Goal: Task Accomplishment & Management: Use online tool/utility

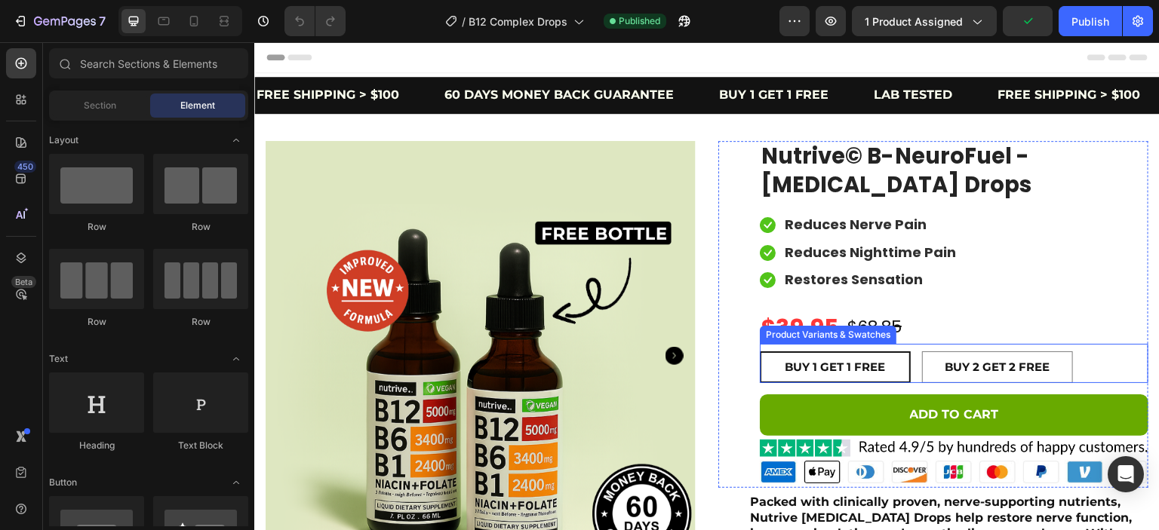
click at [1075, 361] on div "BUY 1 GET 1 FREE BUY 1 GET 1 FREE BUY 1 GET 1 FREE BUY 2 GET 2 FREE BUY 2 GET 2…" at bounding box center [954, 368] width 389 height 32
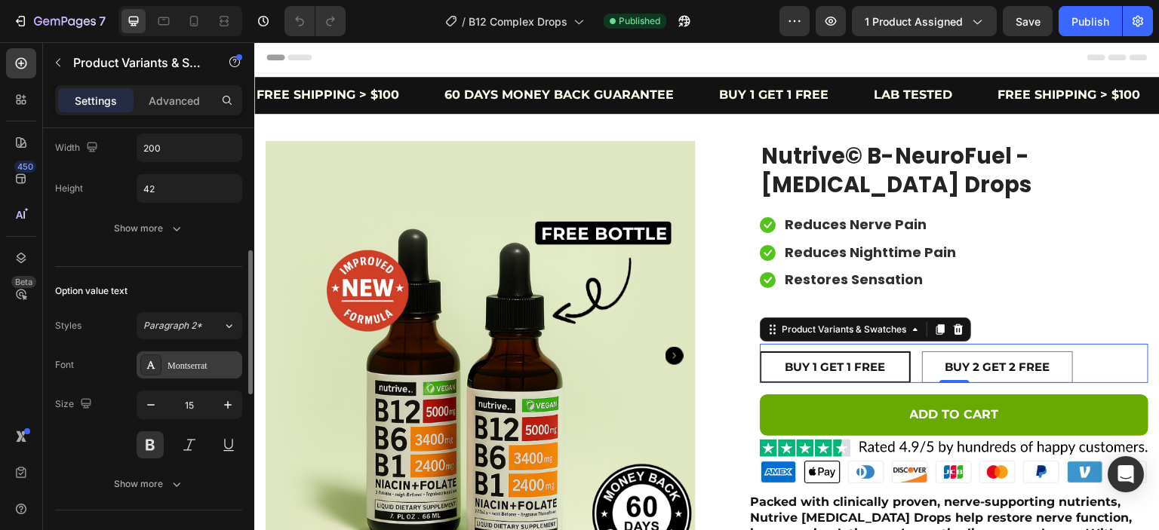
scroll to position [94, 0]
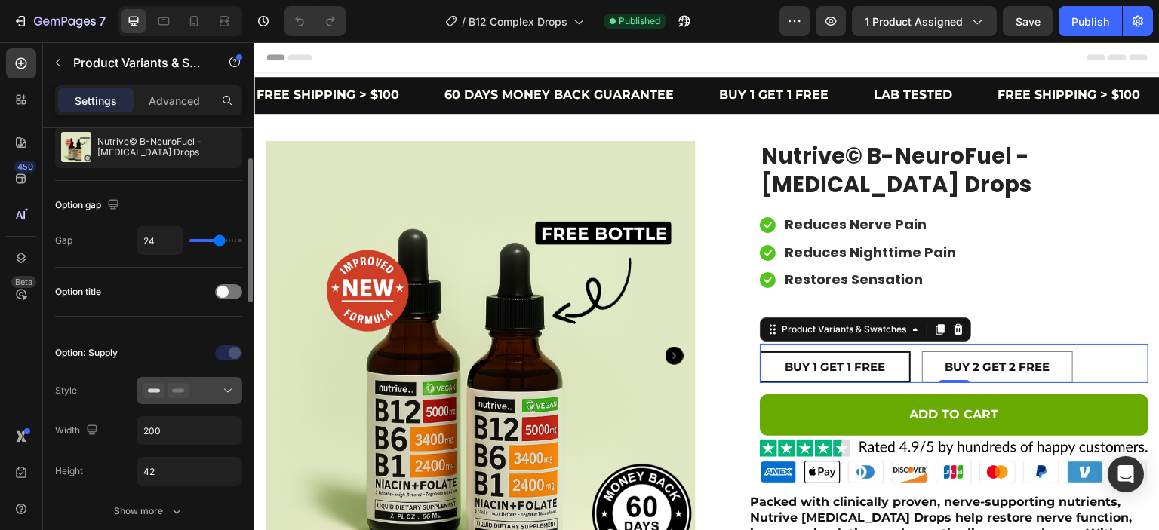
click at [214, 388] on div at bounding box center [189, 390] width 92 height 15
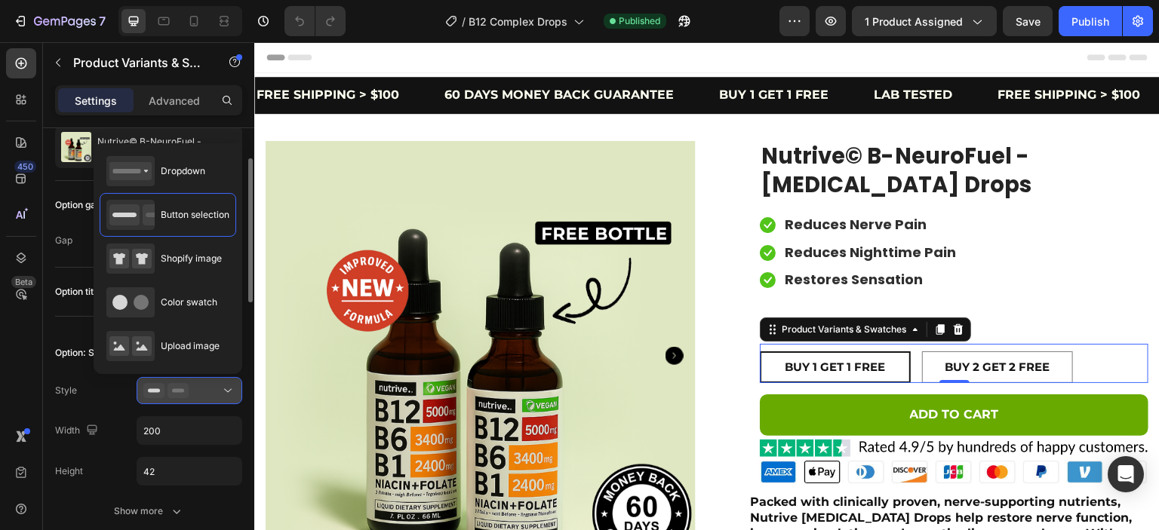
click at [214, 388] on div at bounding box center [189, 390] width 92 height 15
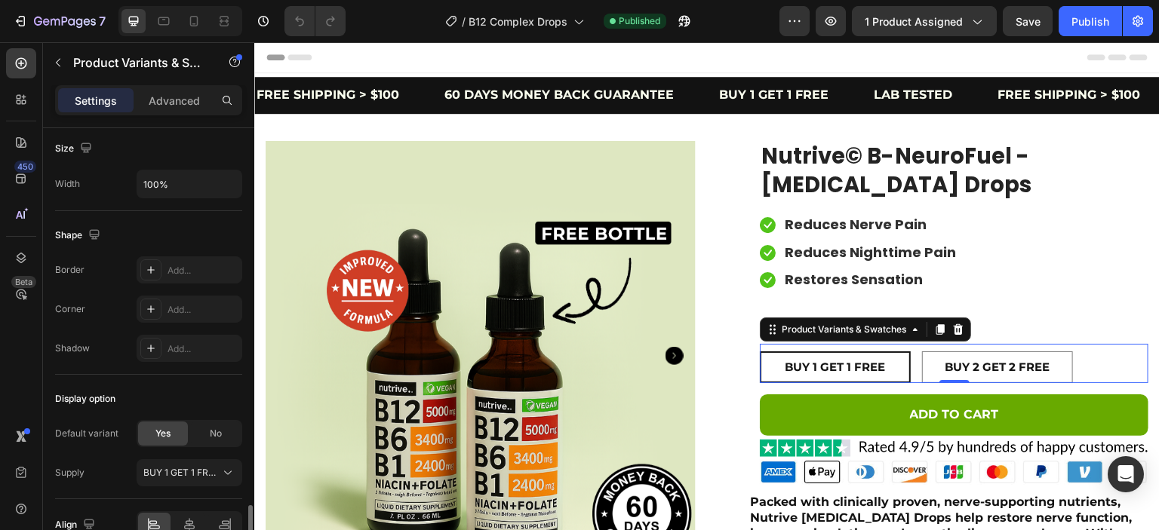
scroll to position [925, 0]
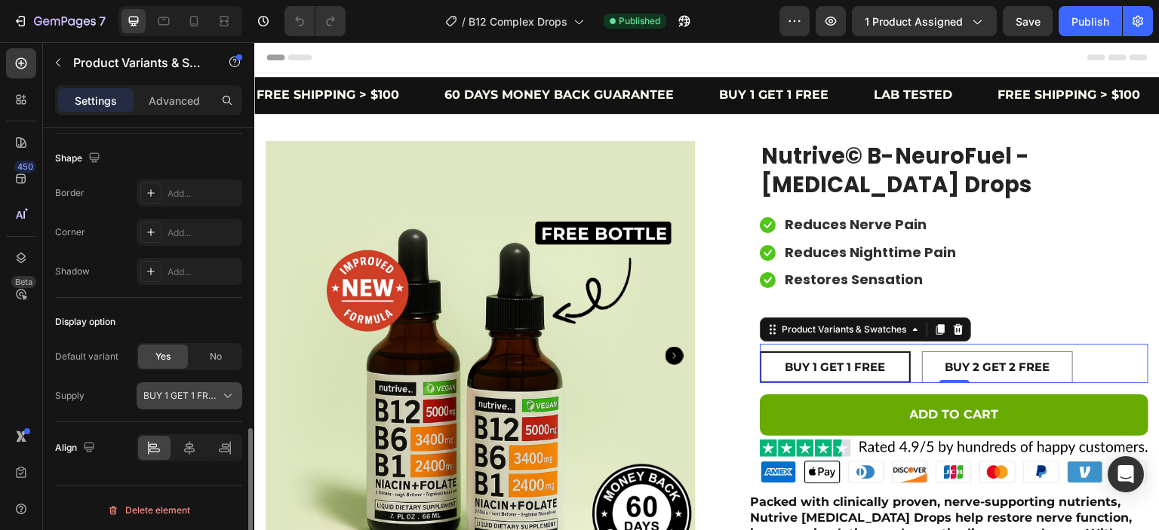
click at [180, 393] on span "BUY 1 GET 1 FREE" at bounding box center [180, 396] width 74 height 14
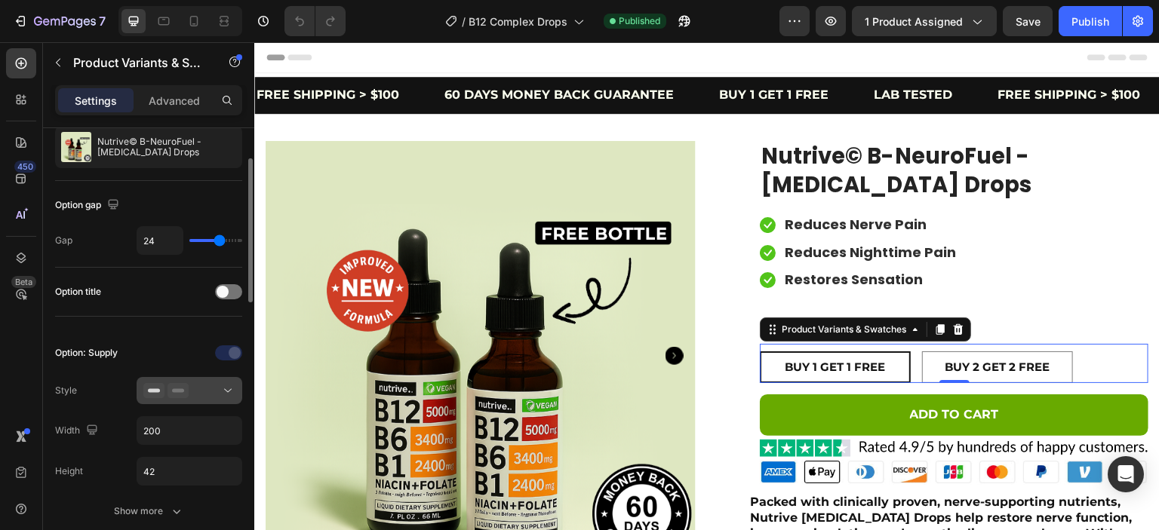
scroll to position [188, 0]
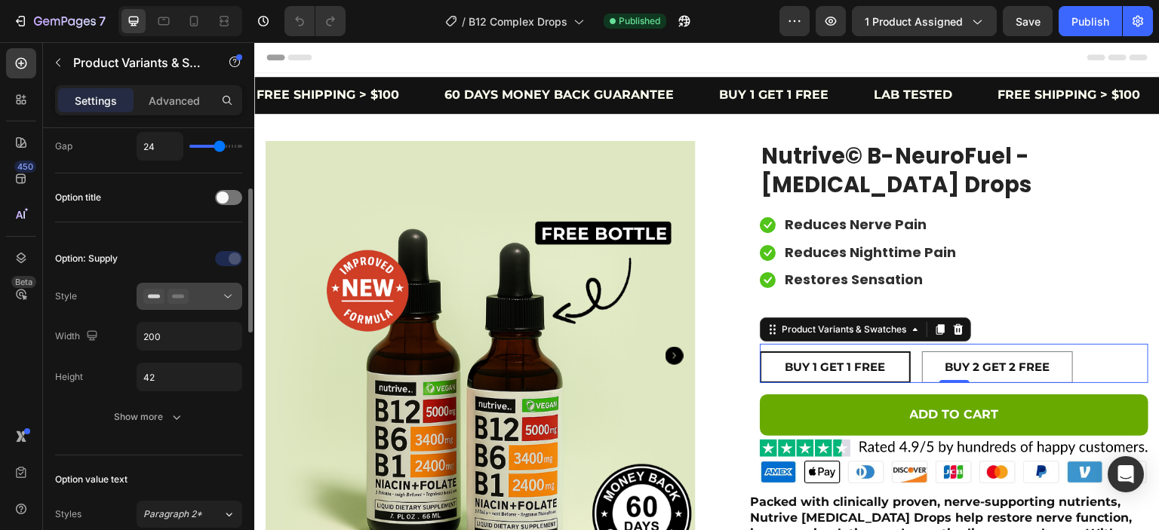
click at [213, 307] on button at bounding box center [190, 296] width 106 height 27
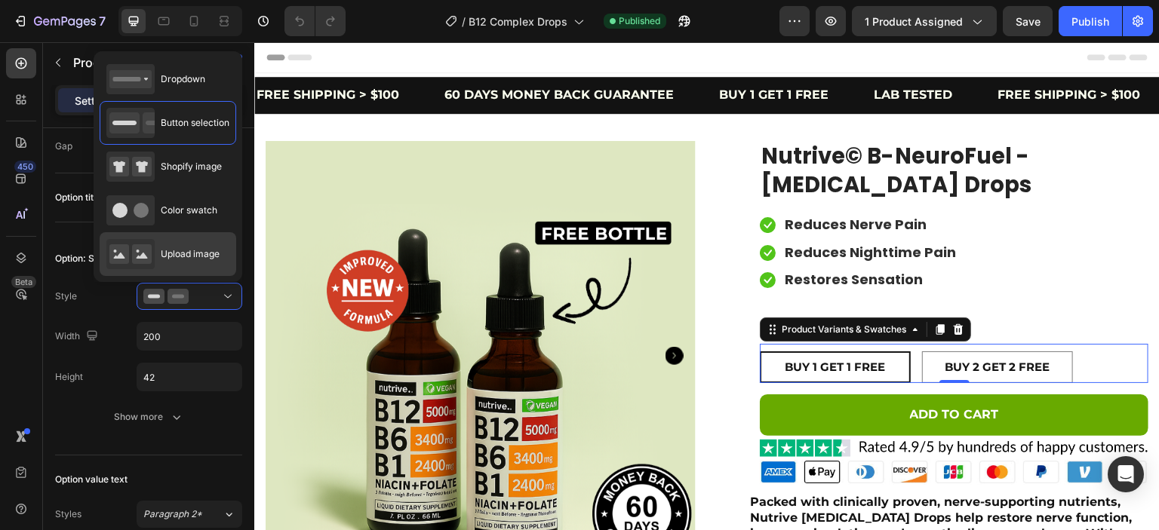
click at [183, 265] on div "Upload image" at bounding box center [162, 254] width 113 height 30
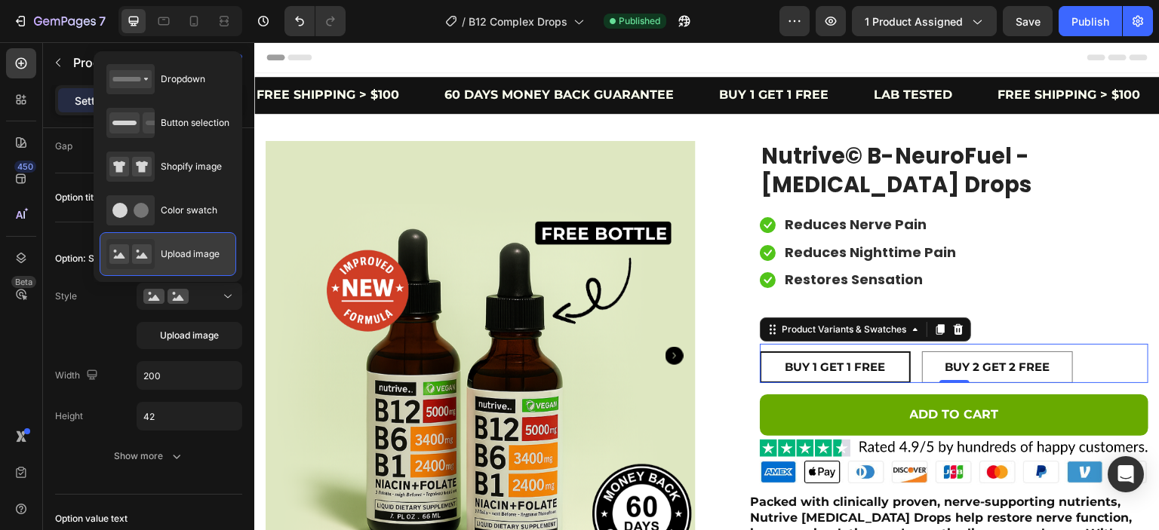
type input "64"
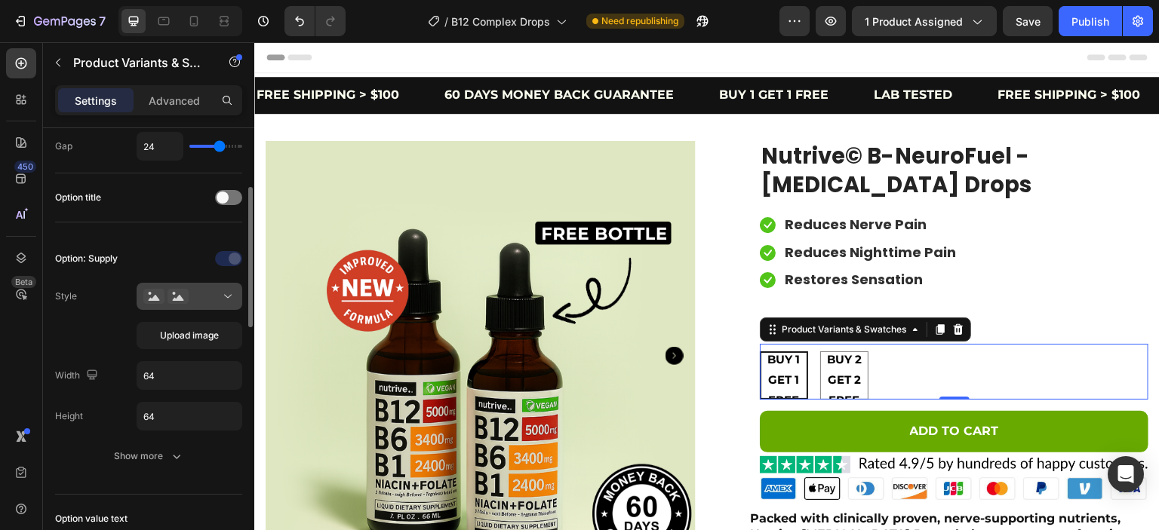
click at [199, 296] on div at bounding box center [189, 296] width 92 height 15
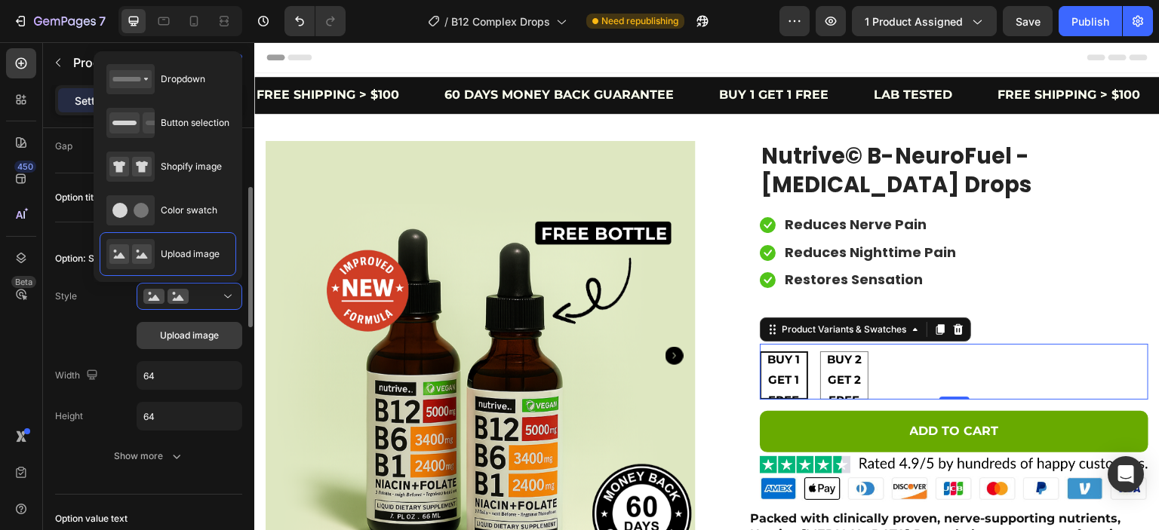
click at [200, 330] on span "Upload image" at bounding box center [189, 336] width 59 height 14
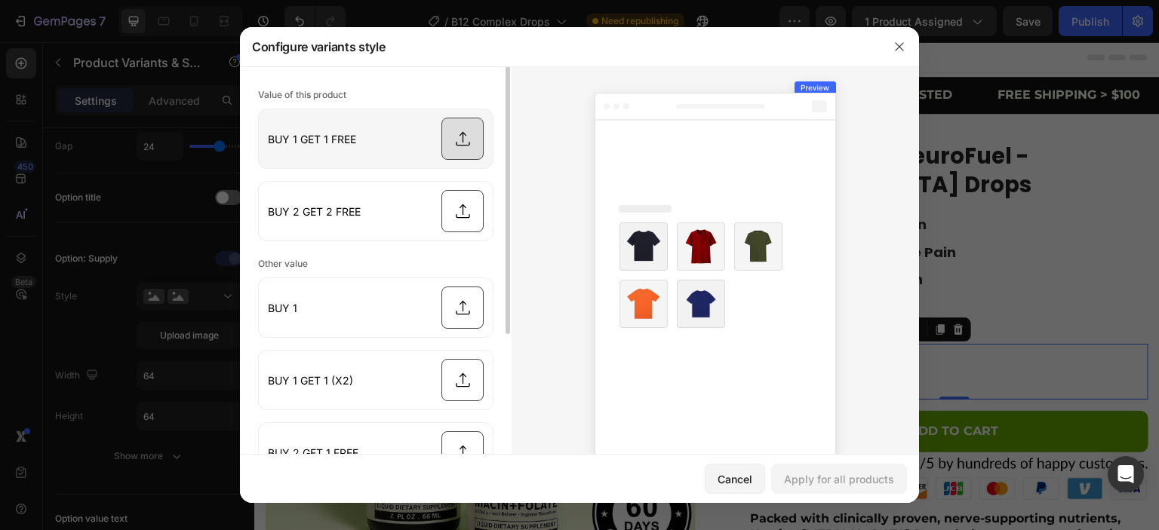
click at [451, 138] on input "file" at bounding box center [376, 138] width 234 height 59
type input "C:\fakepath\BOGO.png"
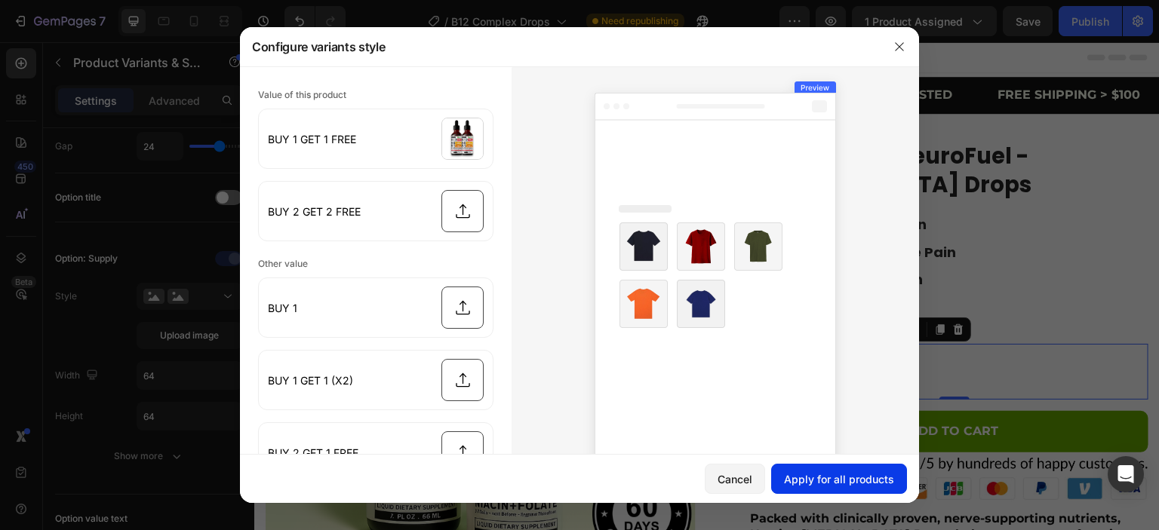
click at [816, 484] on div "Apply for all products" at bounding box center [839, 479] width 110 height 16
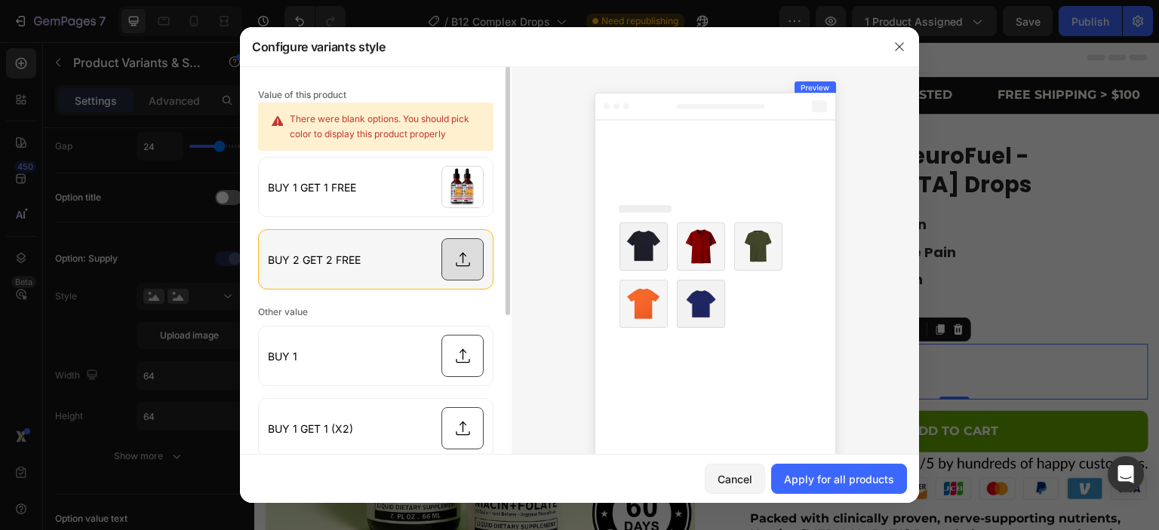
click at [458, 261] on input "file" at bounding box center [376, 259] width 234 height 59
type input "C:\fakepath\B2G2.png"
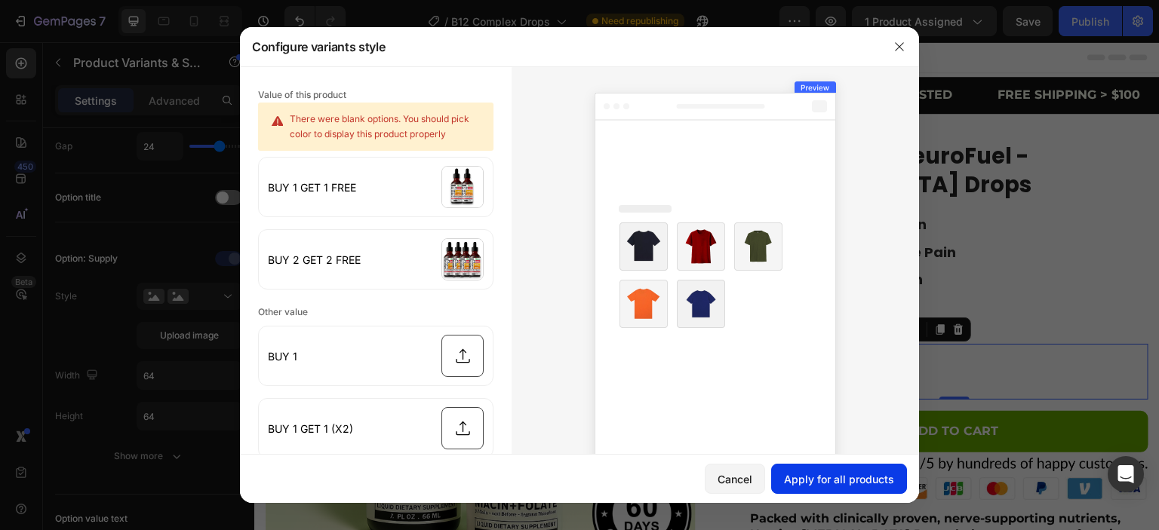
click at [815, 475] on div "Apply for all products" at bounding box center [839, 479] width 110 height 16
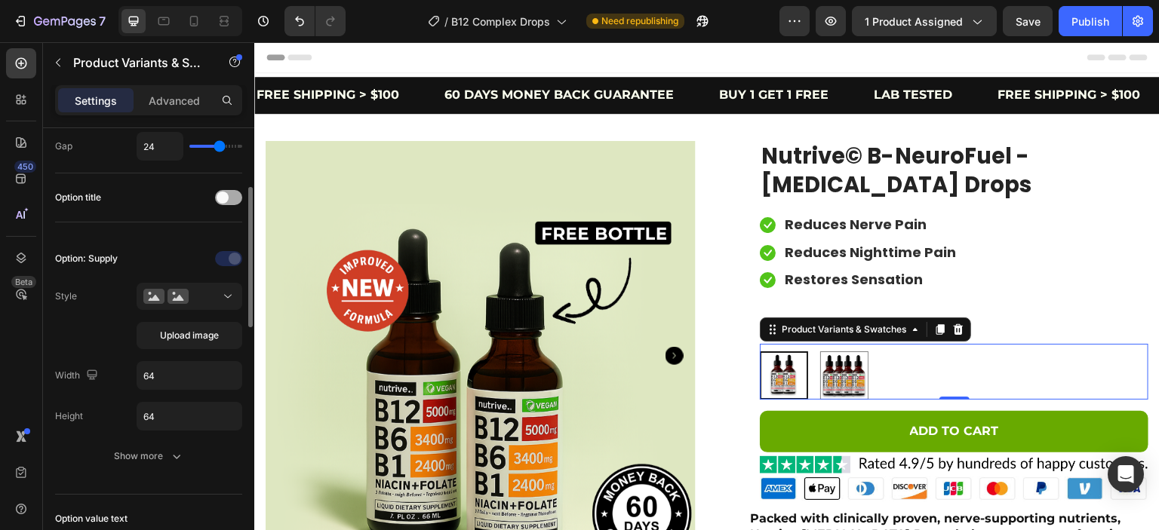
click at [229, 195] on div at bounding box center [228, 197] width 27 height 15
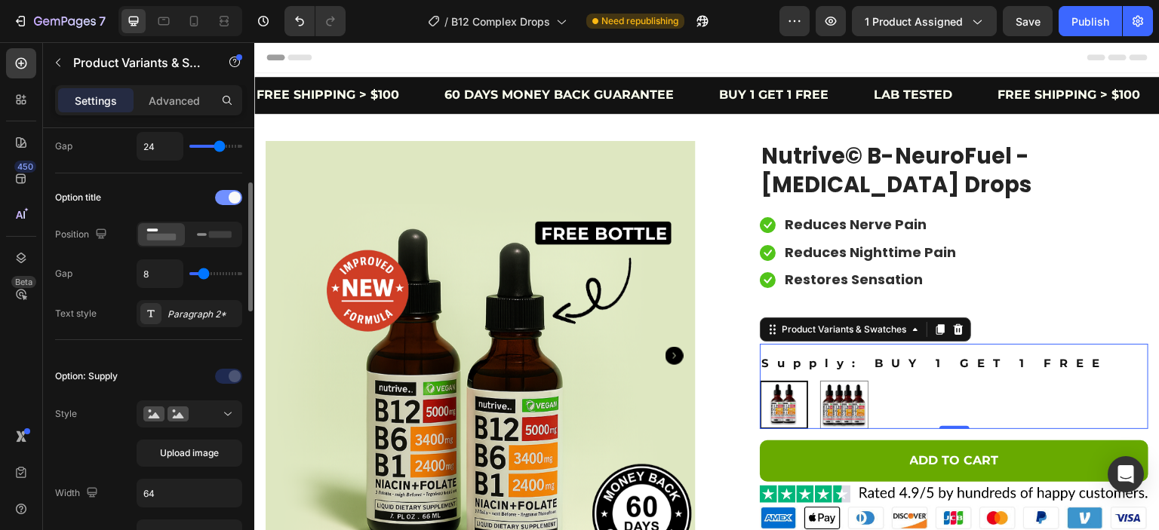
click at [229, 195] on span at bounding box center [235, 198] width 12 height 12
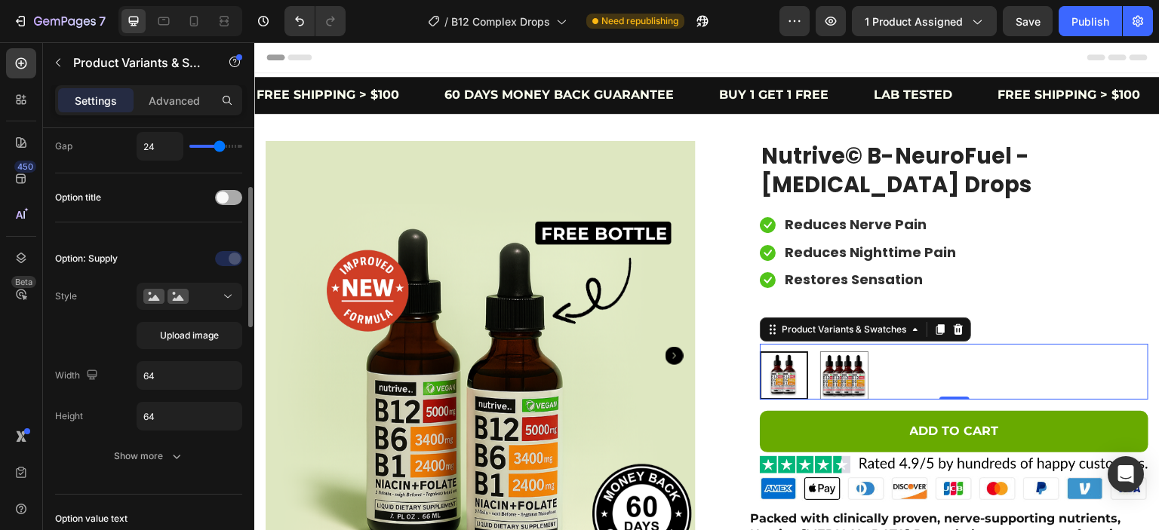
click at [229, 195] on span at bounding box center [223, 198] width 12 height 12
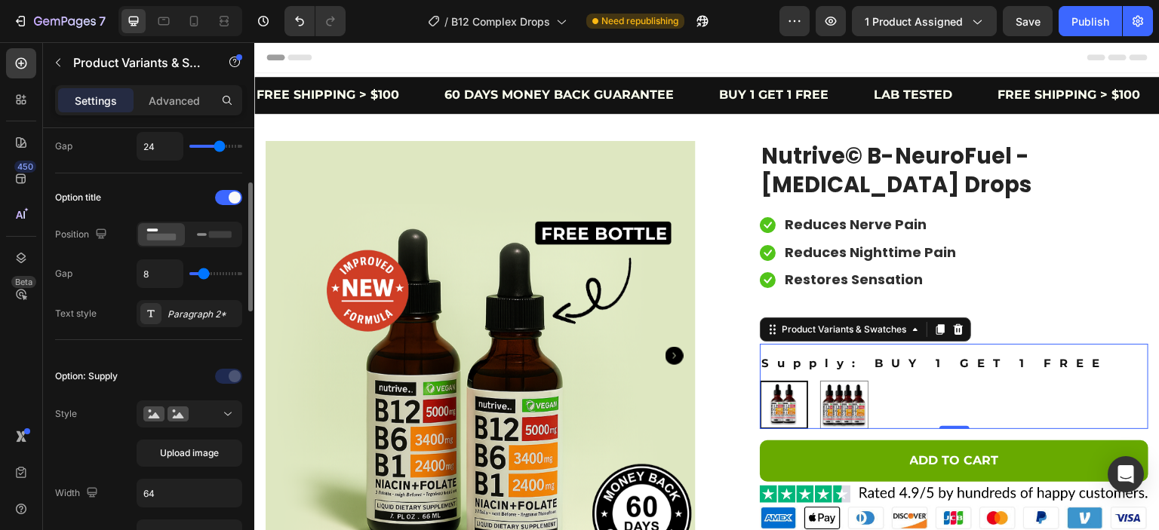
type input "13"
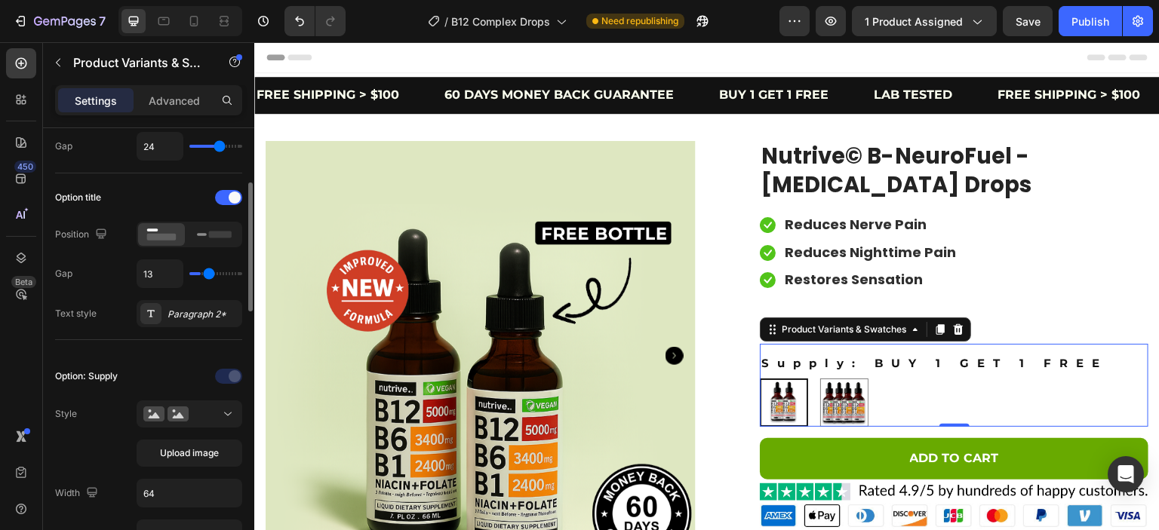
type input "5"
type input "4"
type input "3"
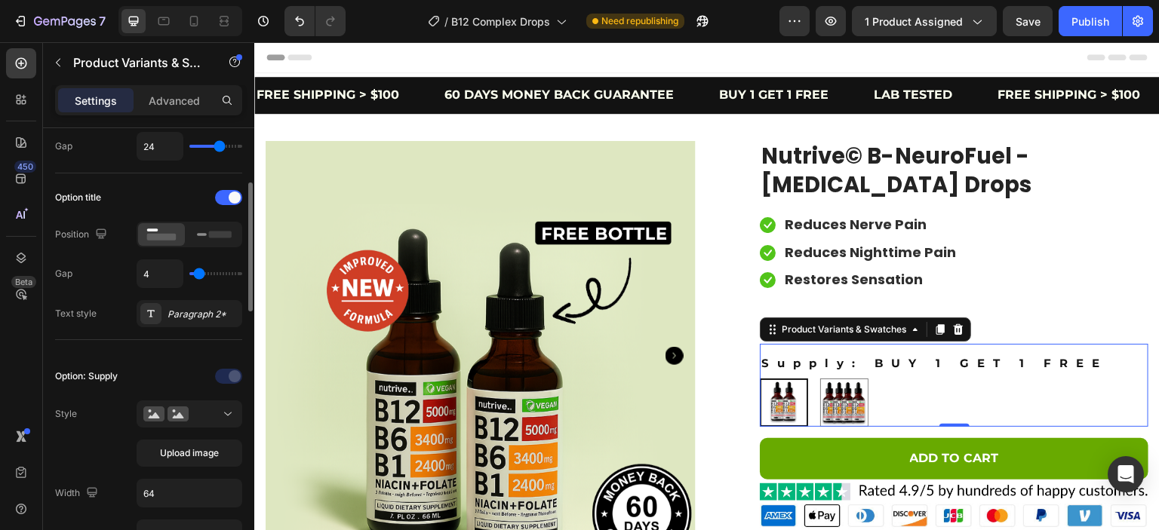
type input "3"
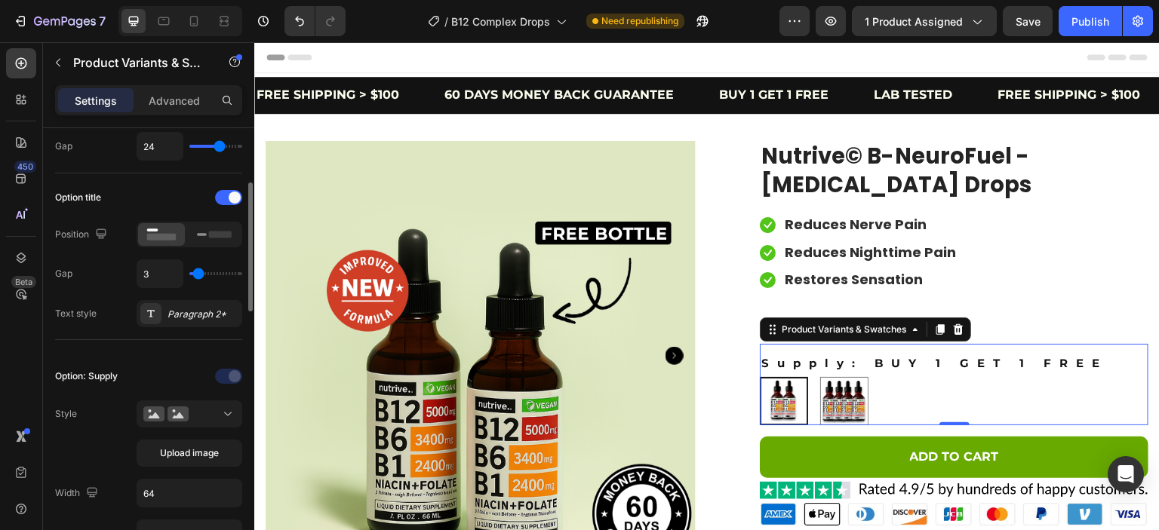
type input "4"
type input "10"
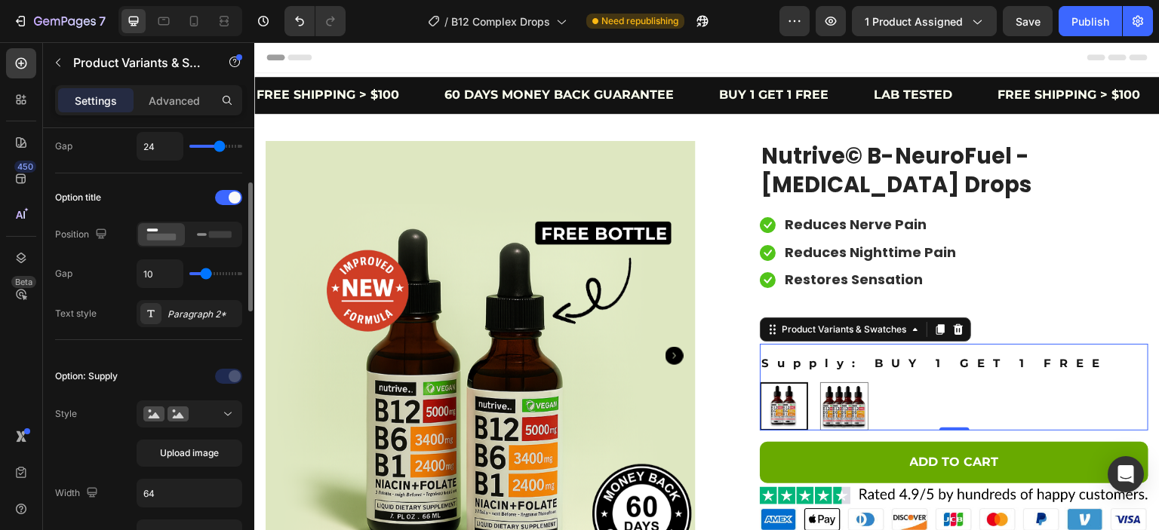
type input "11"
click at [206, 275] on input "range" at bounding box center [215, 273] width 53 height 3
click at [199, 230] on icon at bounding box center [214, 234] width 35 height 17
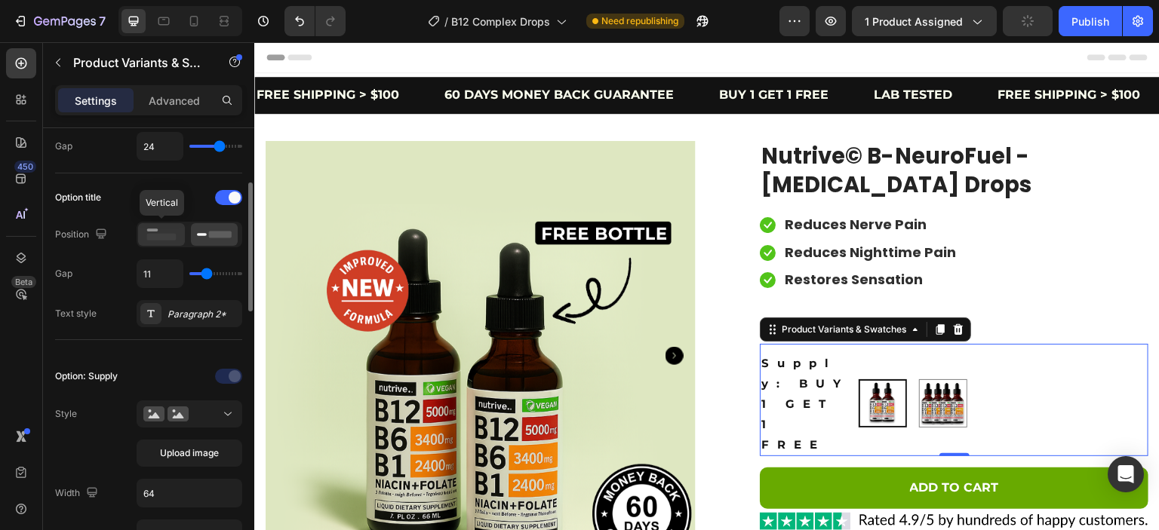
click at [164, 235] on rect at bounding box center [161, 237] width 29 height 7
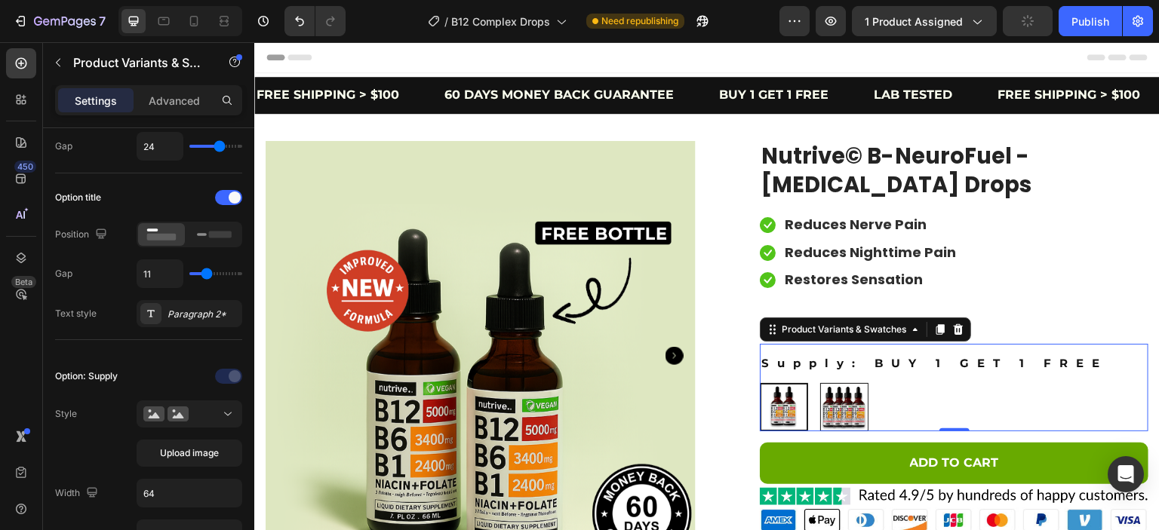
click at [824, 407] on img at bounding box center [844, 407] width 47 height 47
click at [820, 383] on input "BUY 2 GET 2 FREE BUY 2 GET 2 FREE" at bounding box center [819, 382] width 1 height 1
radio input "true"
click at [778, 412] on img at bounding box center [783, 407] width 47 height 47
click at [760, 383] on input "BUY 1 GET 1 FREE BUY 1 GET 1 FREE" at bounding box center [759, 382] width 1 height 1
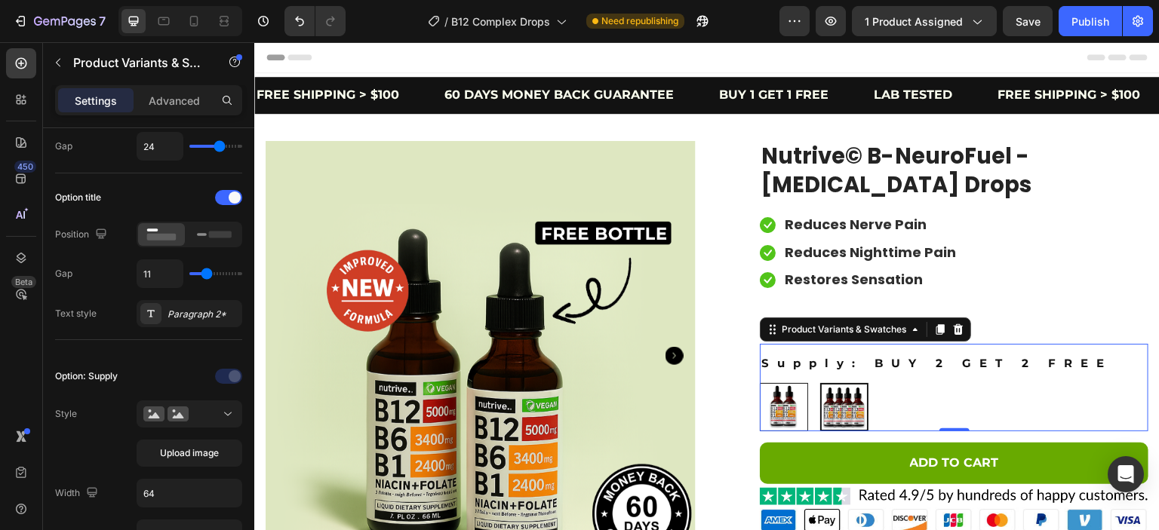
radio input "true"
click at [163, 84] on div "Product Variants & Swatches" at bounding box center [129, 63] width 172 height 43
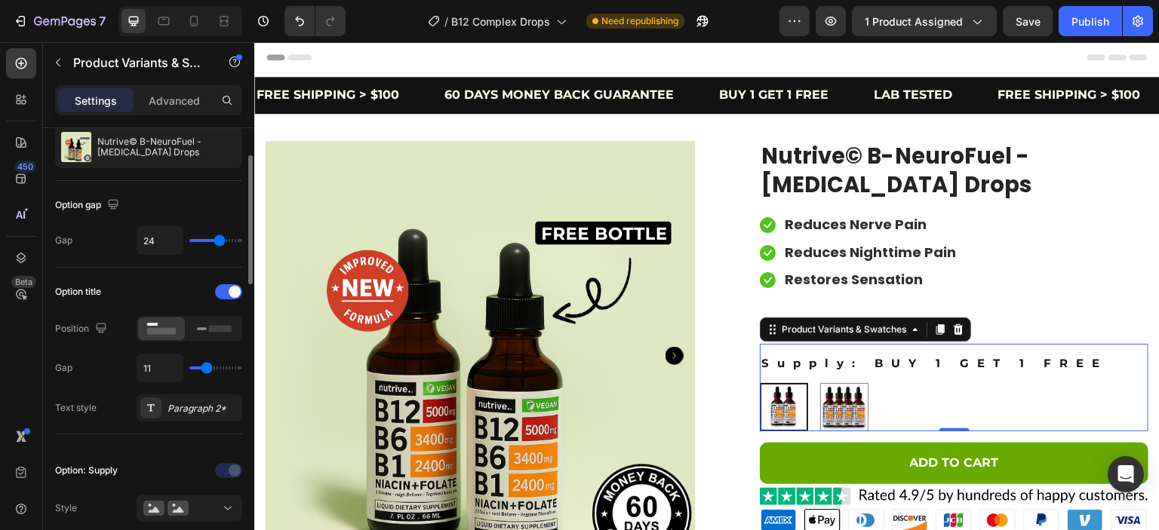
type input "23"
type input "19"
type input "11"
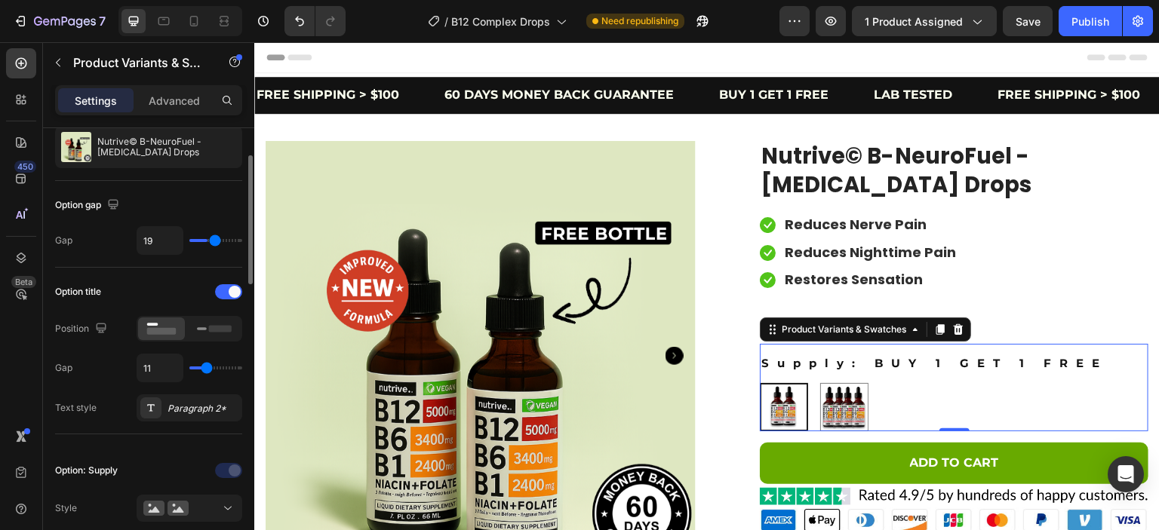
type input "11"
type input "8"
type input "7"
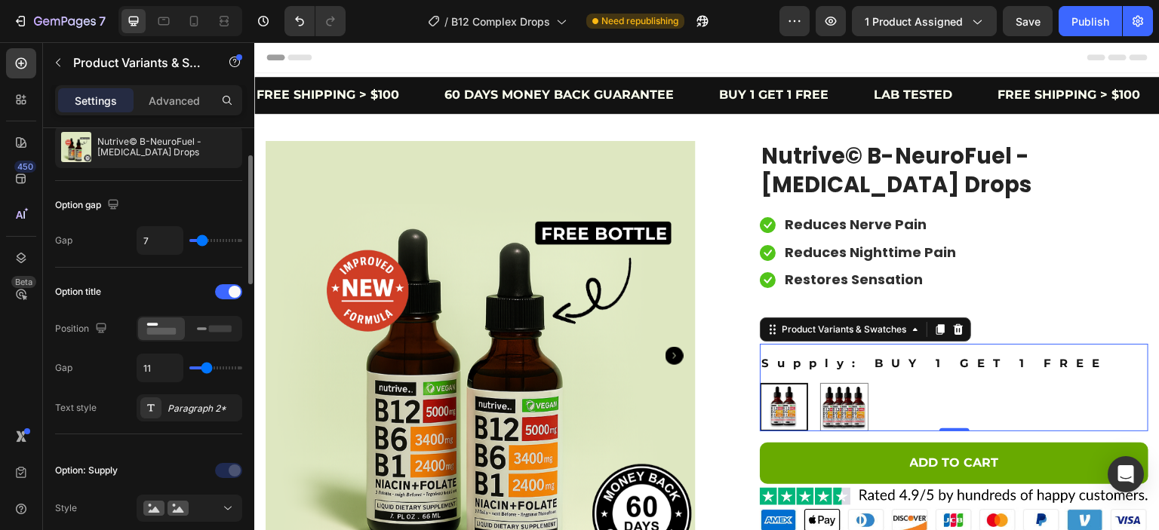
type input "6"
type input "5"
type input "4"
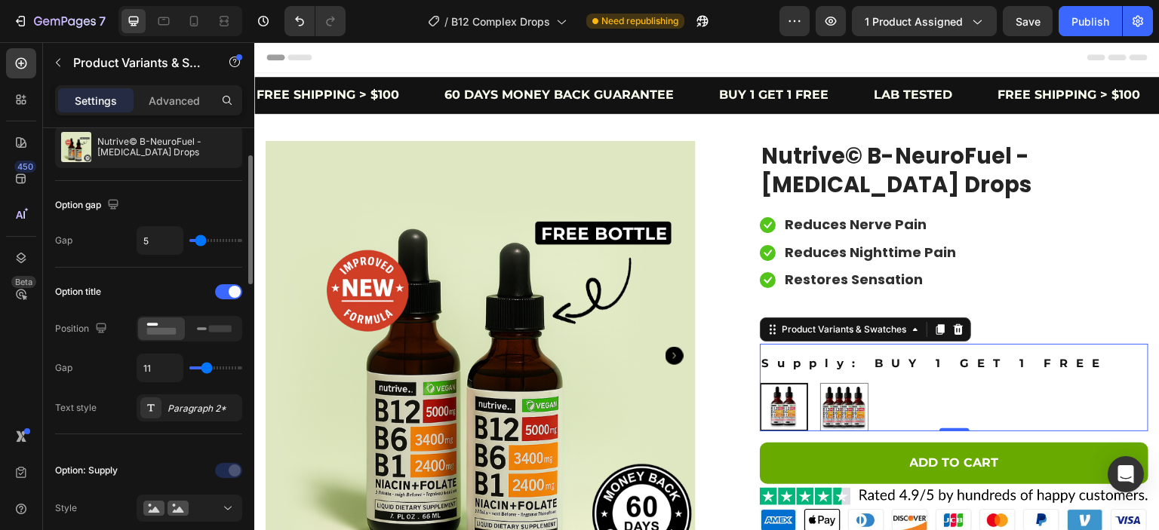
type input "4"
type input "10"
type input "21"
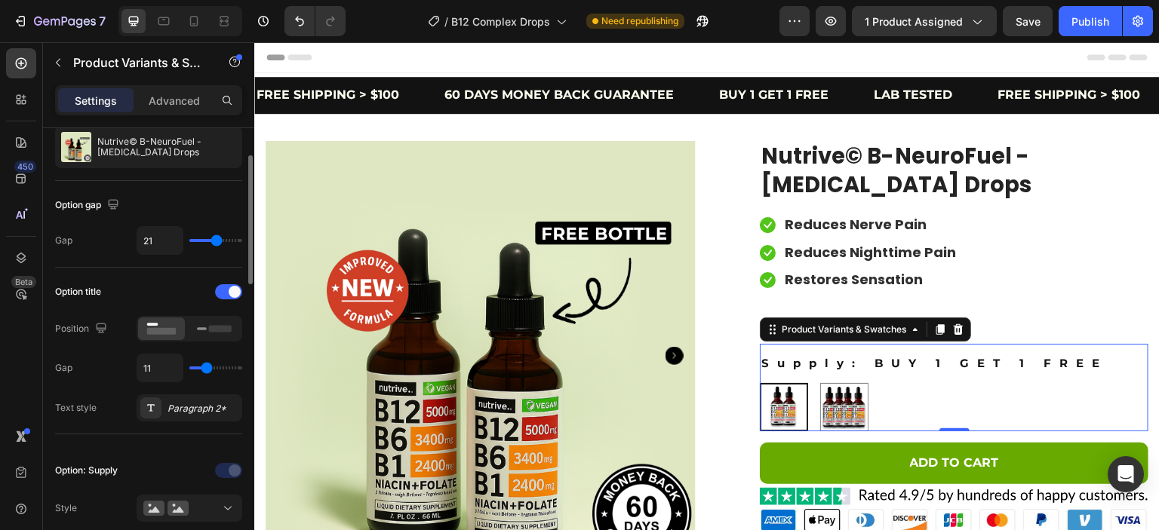
click at [217, 241] on input "range" at bounding box center [215, 240] width 53 height 3
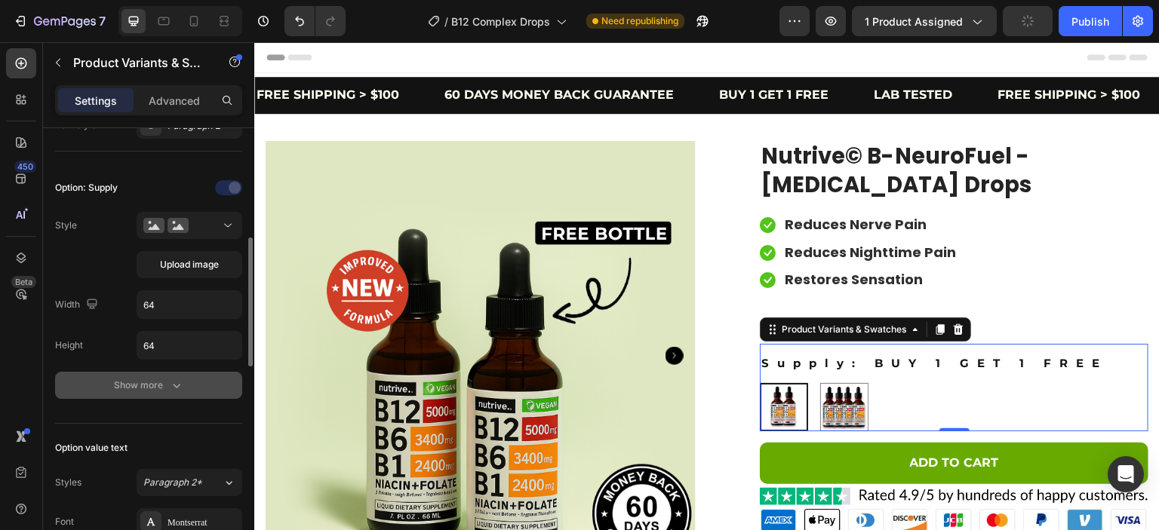
click at [173, 372] on div "Show more" at bounding box center [148, 385] width 187 height 27
click at [173, 372] on button "Show more" at bounding box center [148, 385] width 187 height 27
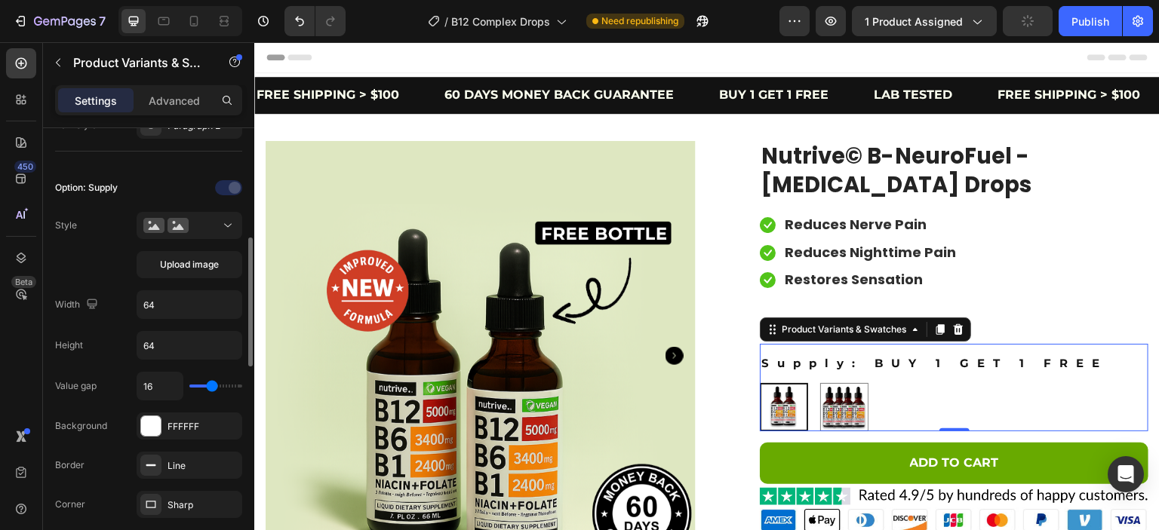
click at [217, 379] on div "16" at bounding box center [190, 386] width 106 height 29
type input "31"
type input "35"
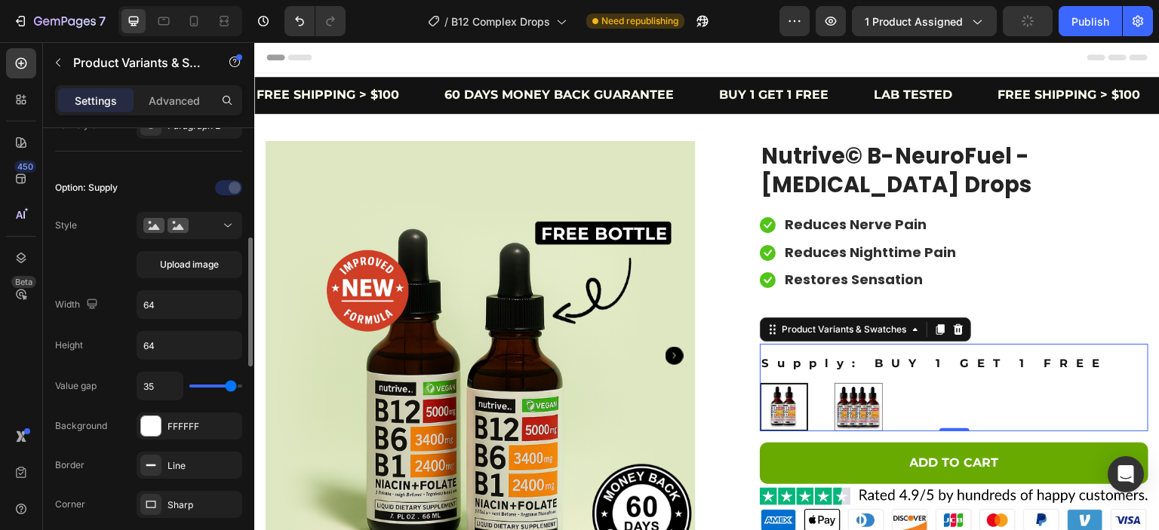
type input "28"
type input "7"
type input "8"
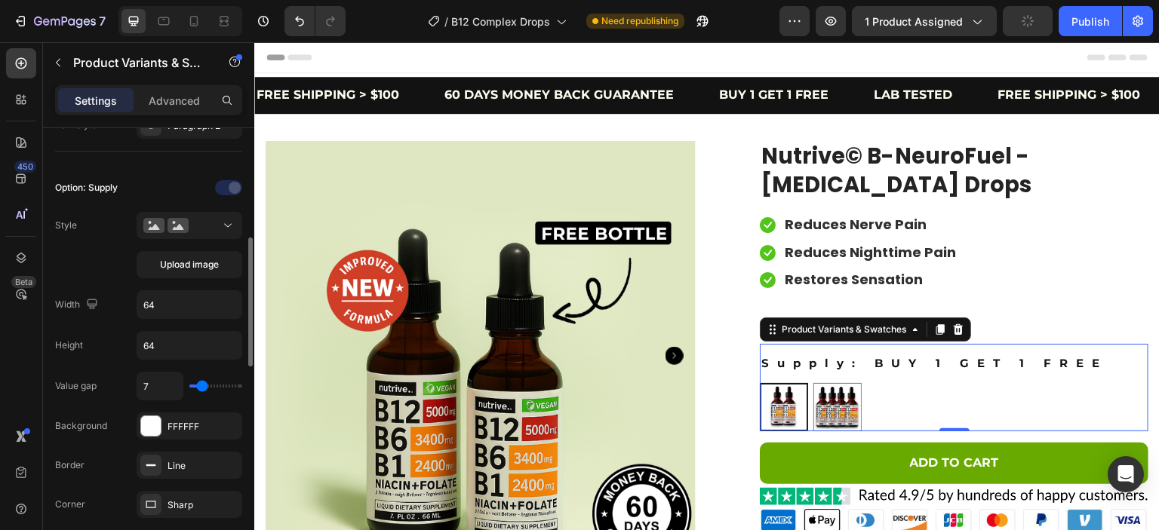
type input "8"
type input "9"
click at [204, 385] on input "range" at bounding box center [215, 386] width 53 height 3
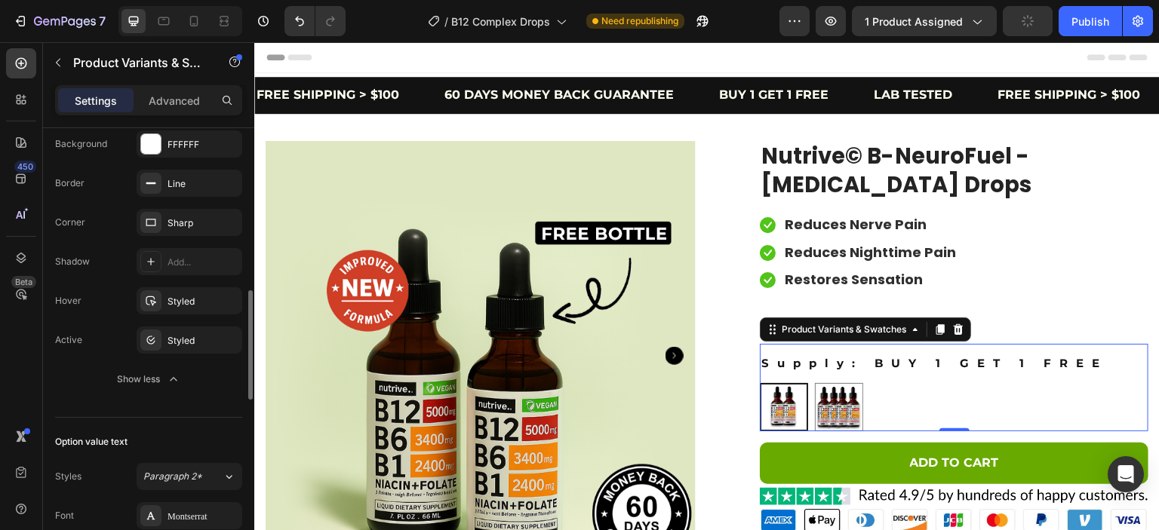
scroll to position [847, 0]
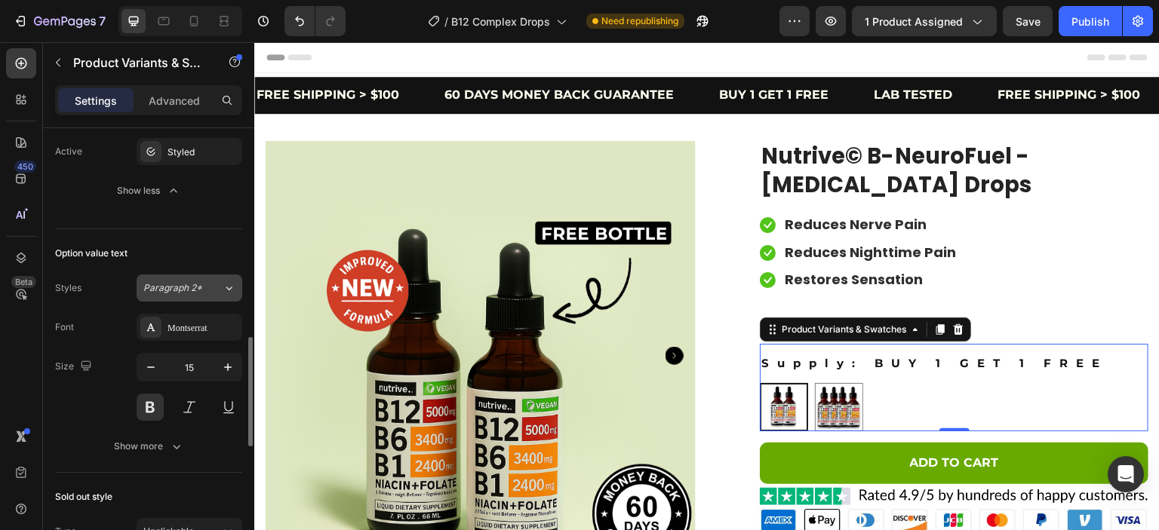
click at [171, 285] on span "Paragraph 2*" at bounding box center [172, 288] width 59 height 14
click at [100, 386] on div "Size 15" at bounding box center [148, 387] width 187 height 68
click at [155, 369] on icon "button" at bounding box center [150, 367] width 15 height 15
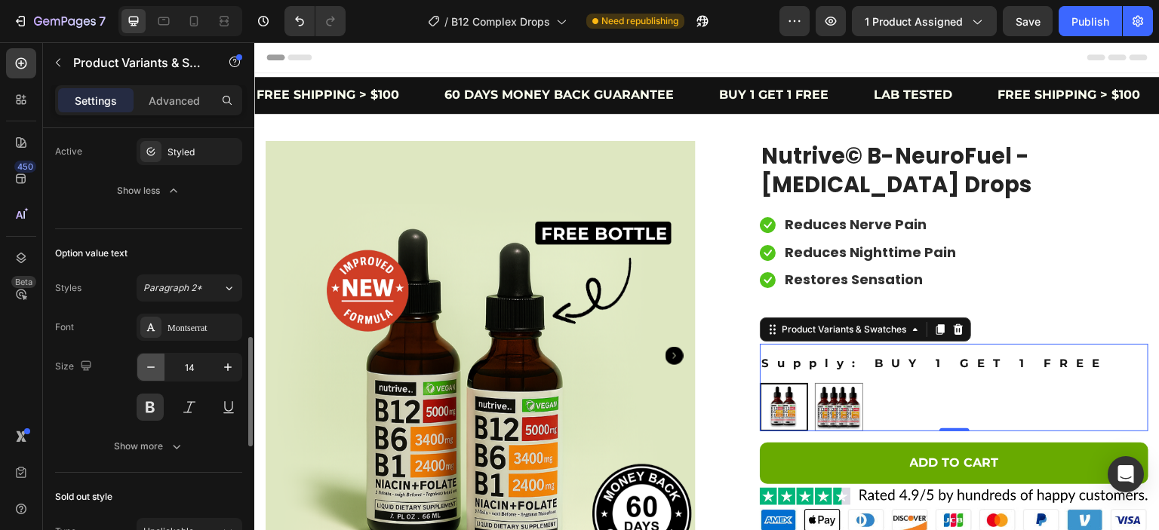
click at [155, 369] on icon "button" at bounding box center [150, 367] width 15 height 15
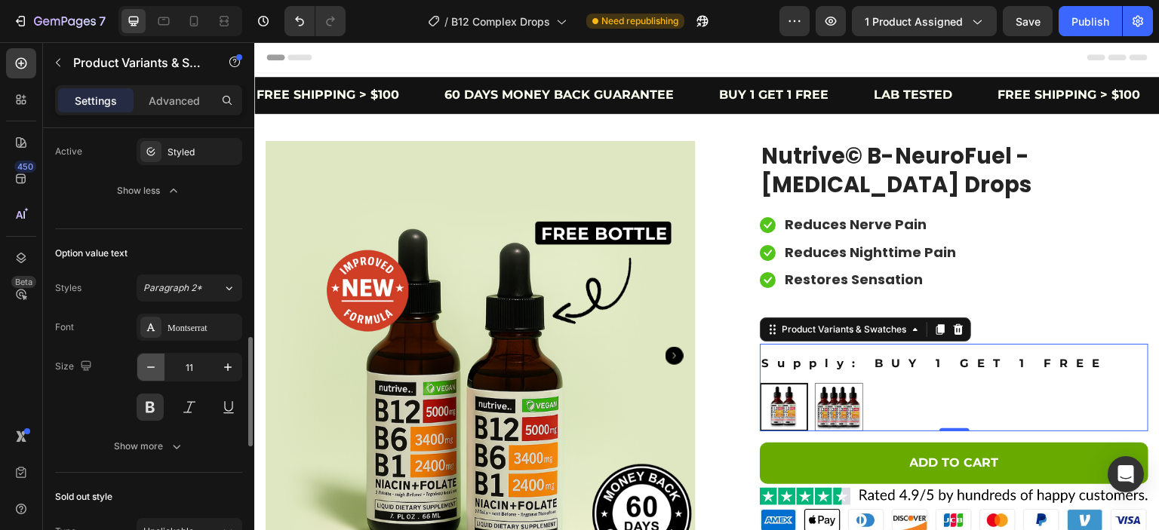
click at [155, 369] on icon "button" at bounding box center [150, 367] width 15 height 15
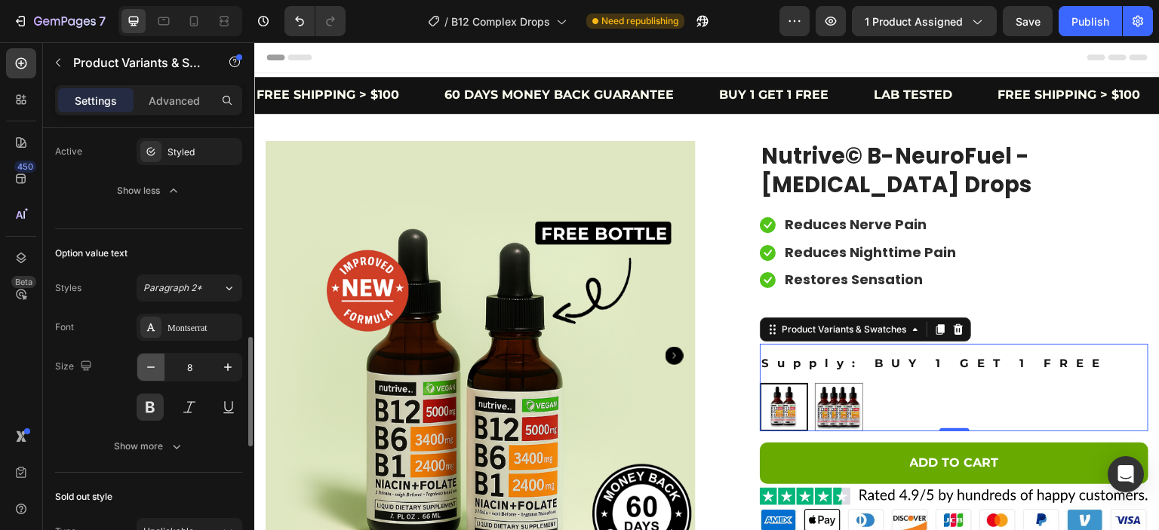
click at [155, 369] on icon "button" at bounding box center [150, 367] width 15 height 15
click at [223, 367] on icon "button" at bounding box center [227, 367] width 15 height 15
click at [223, 366] on icon "button" at bounding box center [227, 367] width 15 height 15
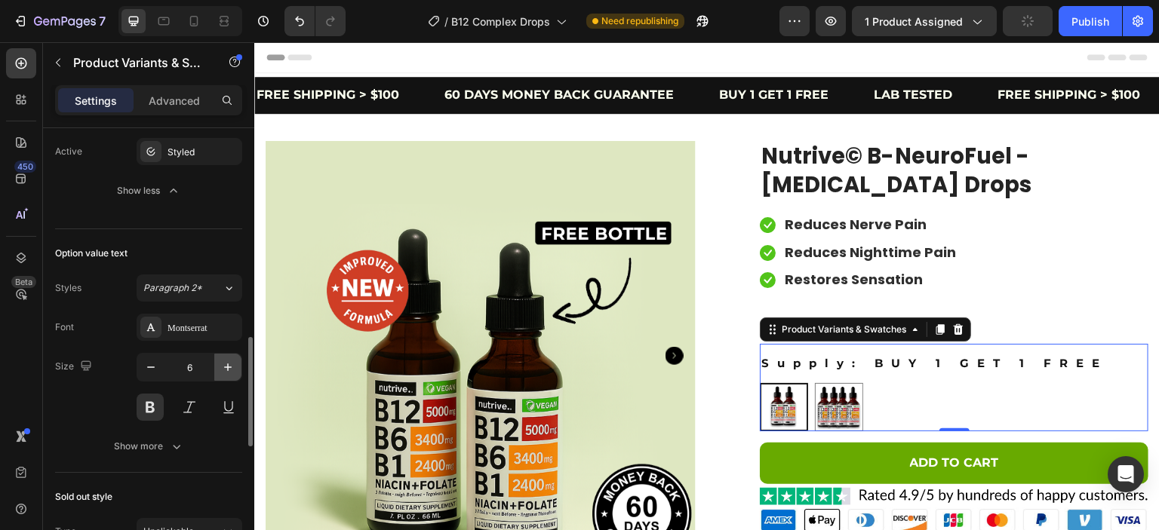
click at [223, 366] on icon "button" at bounding box center [227, 367] width 15 height 15
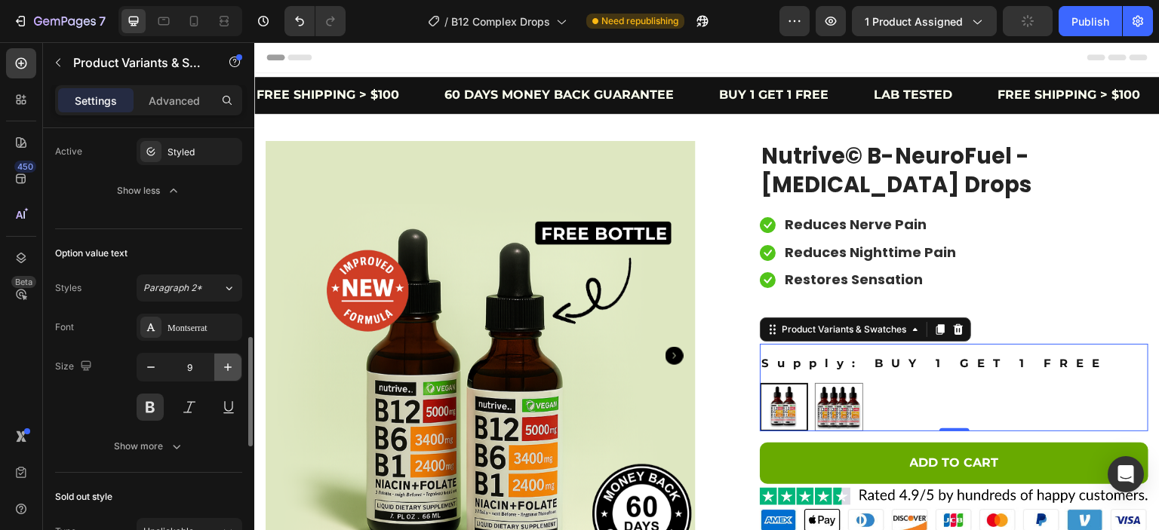
click at [223, 366] on icon "button" at bounding box center [227, 367] width 15 height 15
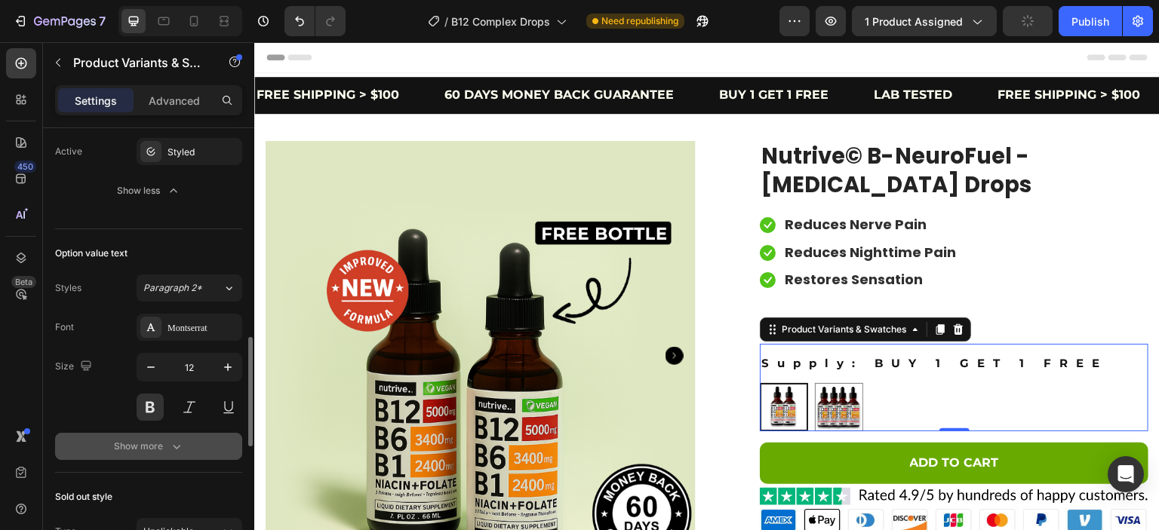
type input "13"
click at [162, 443] on div "Show more" at bounding box center [149, 446] width 70 height 15
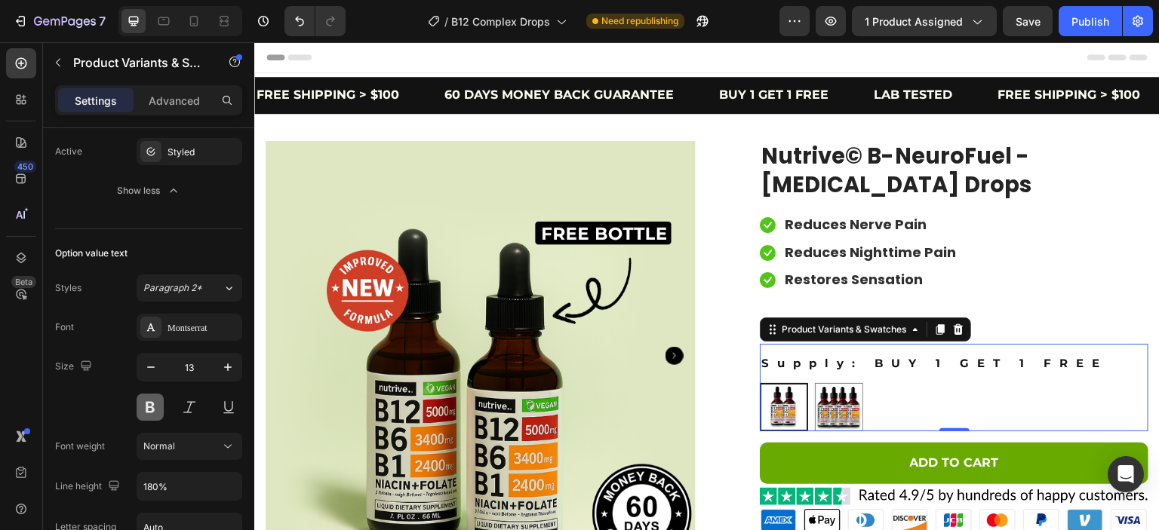
scroll to position [1035, 0]
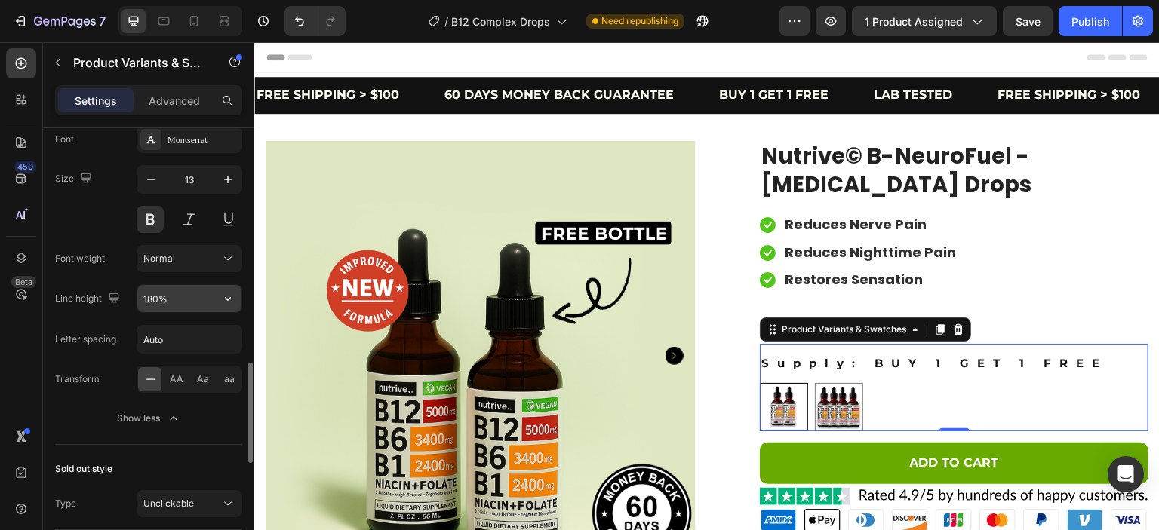
click at [192, 298] on input "180%" at bounding box center [189, 298] width 104 height 27
type input "100%"
click at [928, 368] on legend "Supply: BUY 1 GET 1 FREE" at bounding box center [934, 363] width 349 height 23
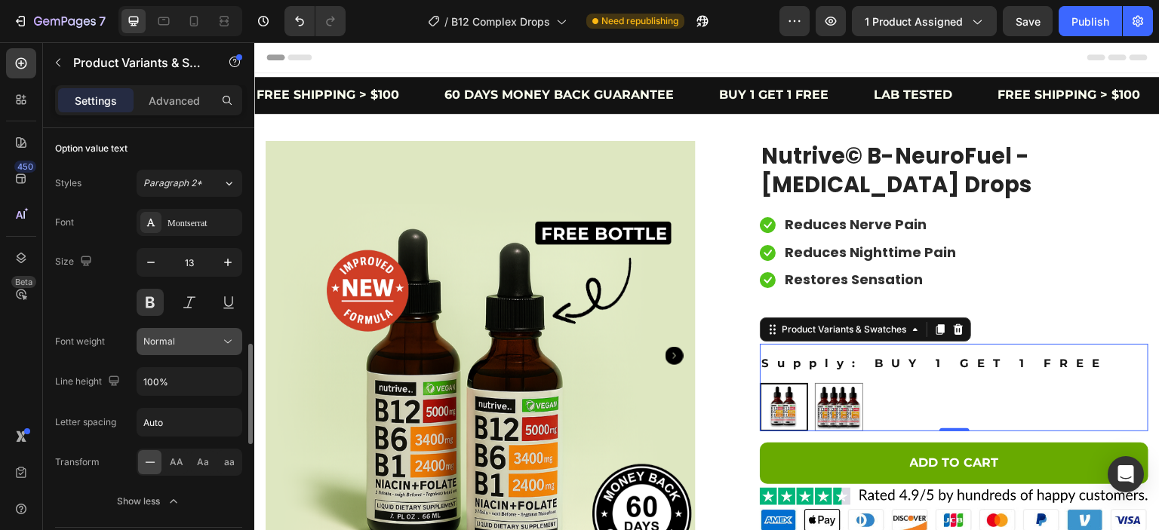
scroll to position [387, 0]
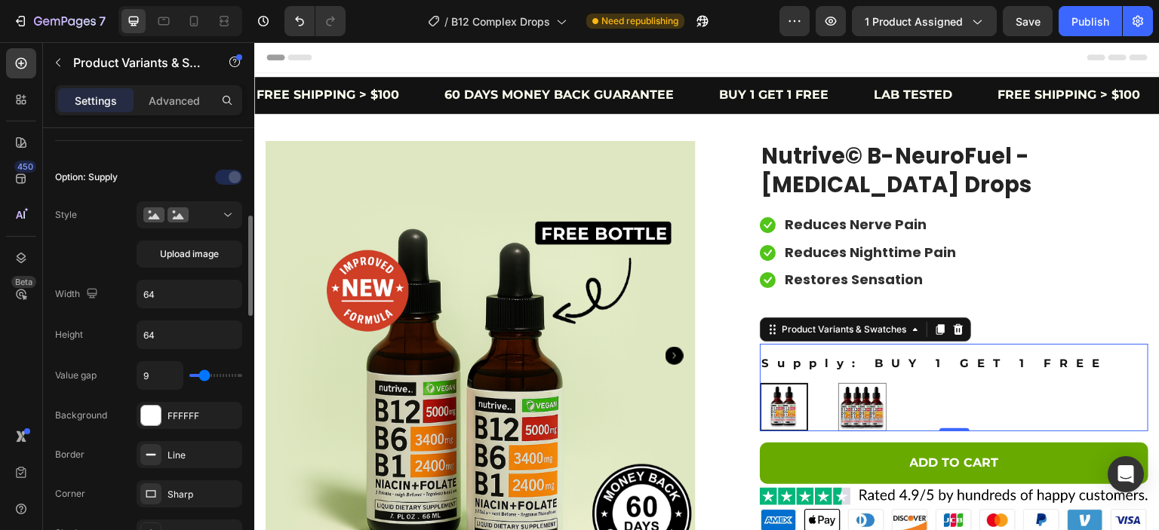
type input "40"
click at [242, 374] on input "range" at bounding box center [215, 375] width 53 height 3
type input "35"
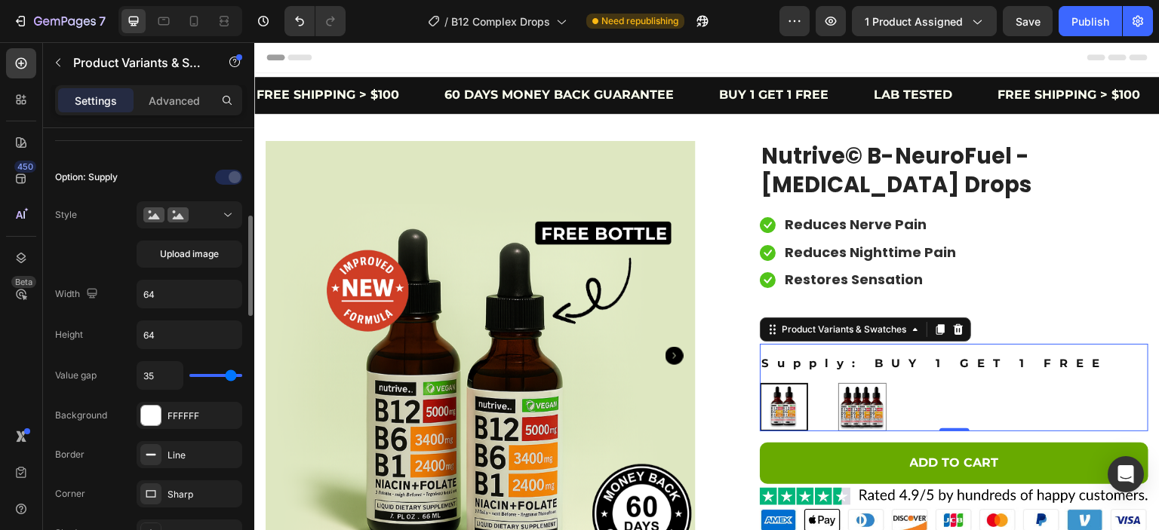
type input "4"
type input "3"
type input "4"
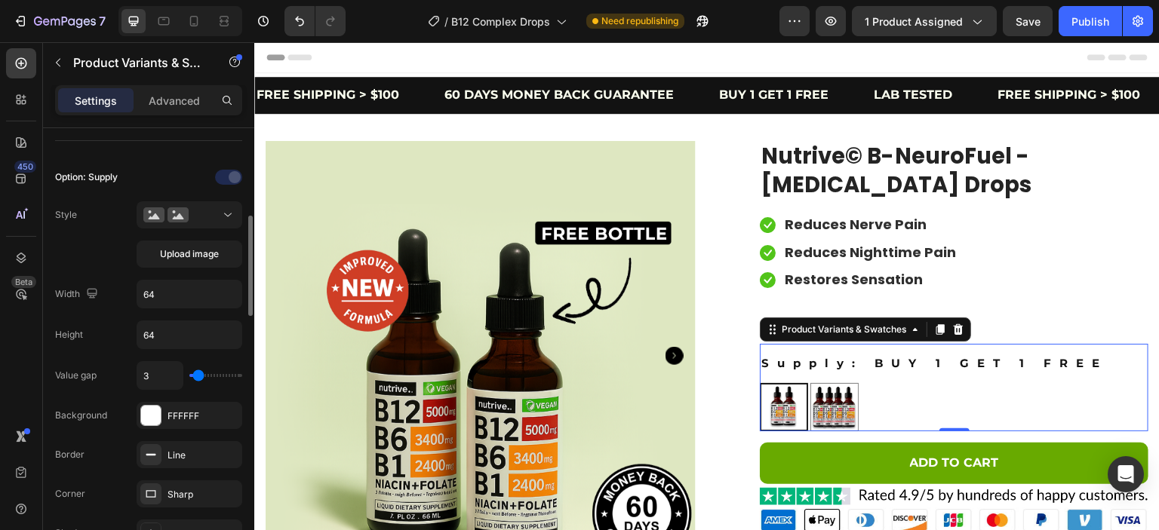
type input "4"
type input "5"
type input "6"
drag, startPoint x: 232, startPoint y: 372, endPoint x: 201, endPoint y: 379, distance: 31.1
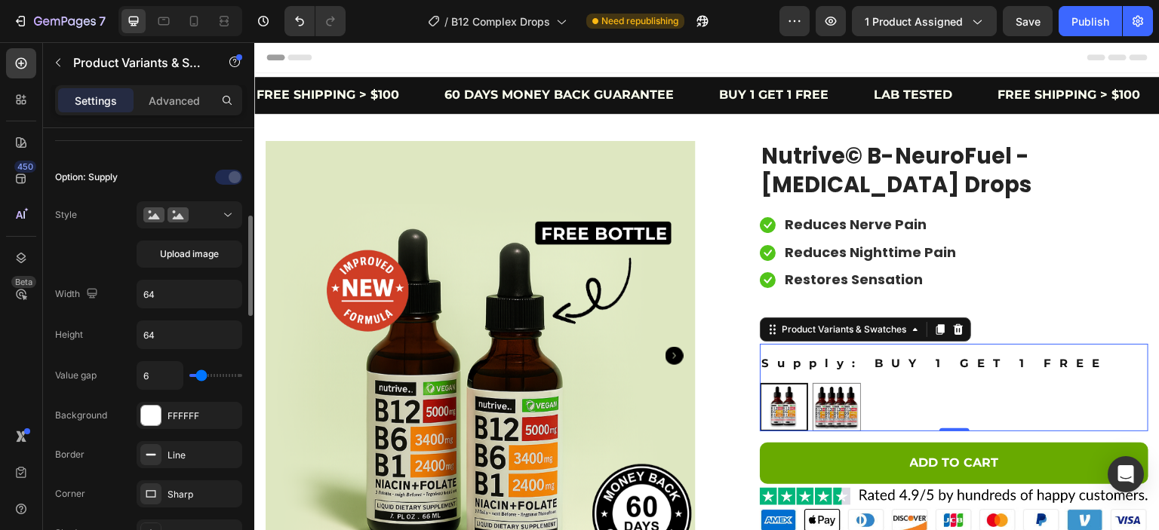
type input "6"
click at [201, 377] on input "range" at bounding box center [215, 375] width 53 height 3
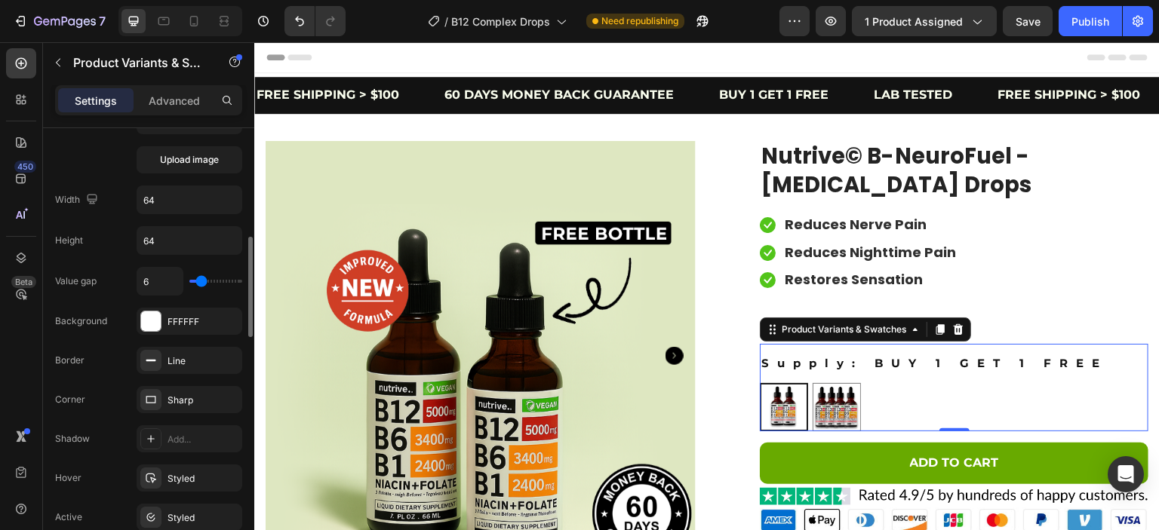
scroll to position [576, 0]
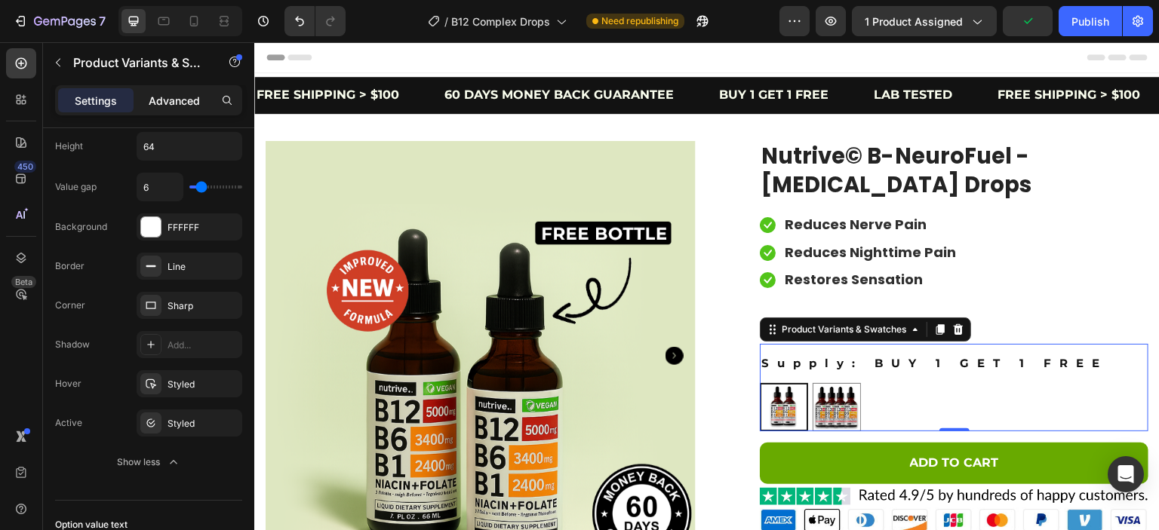
click at [172, 89] on div "Advanced" at bounding box center [174, 100] width 75 height 24
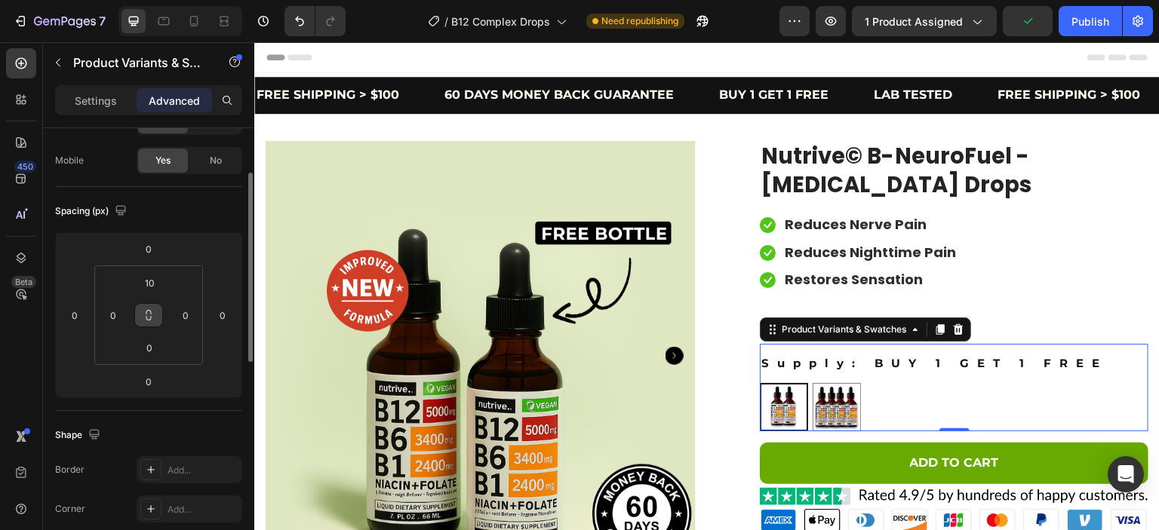
scroll to position [0, 0]
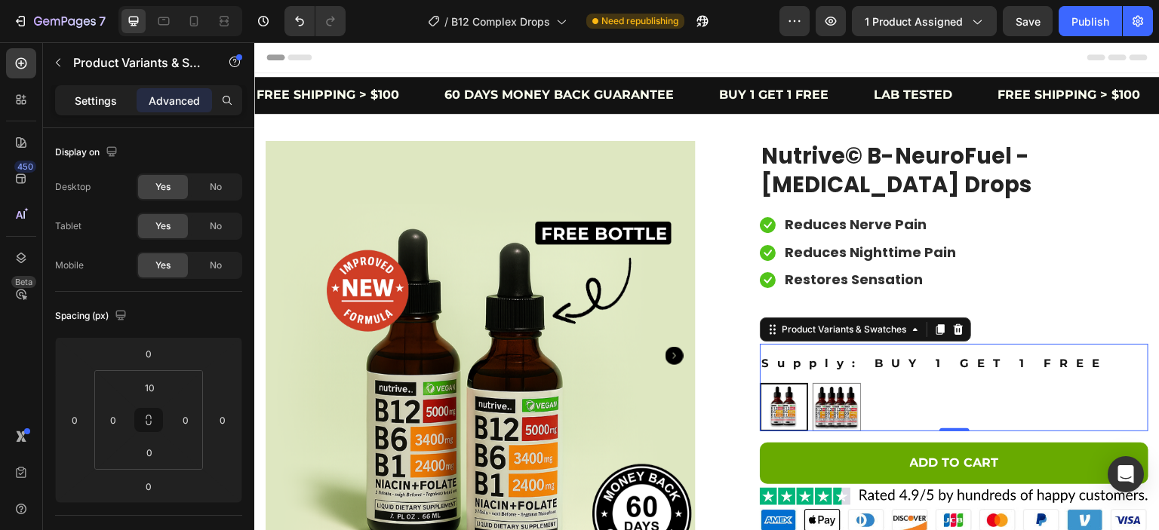
click at [106, 102] on p "Settings" at bounding box center [96, 101] width 42 height 16
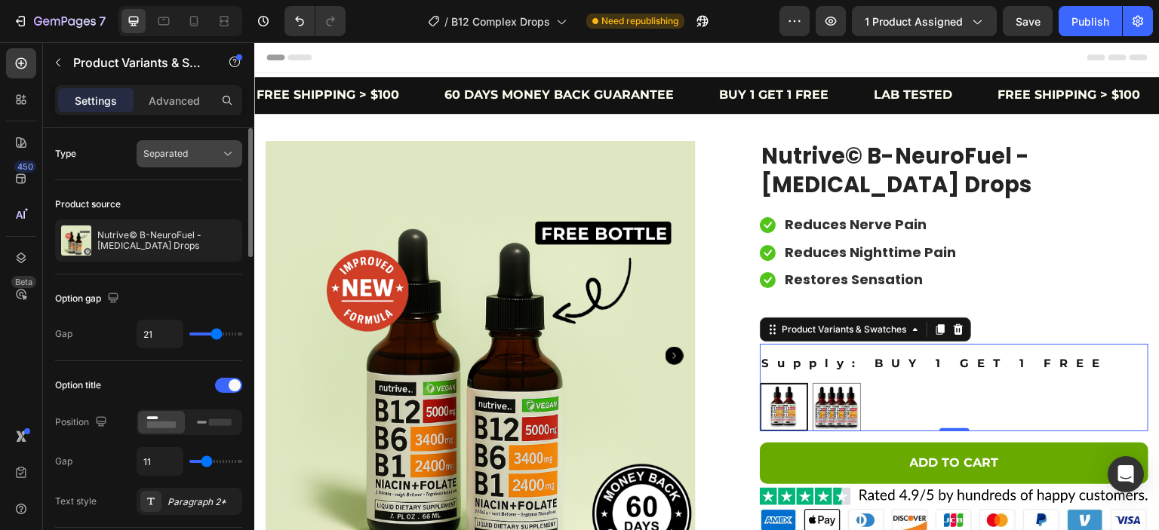
click at [185, 155] on span "Separated" at bounding box center [165, 153] width 45 height 11
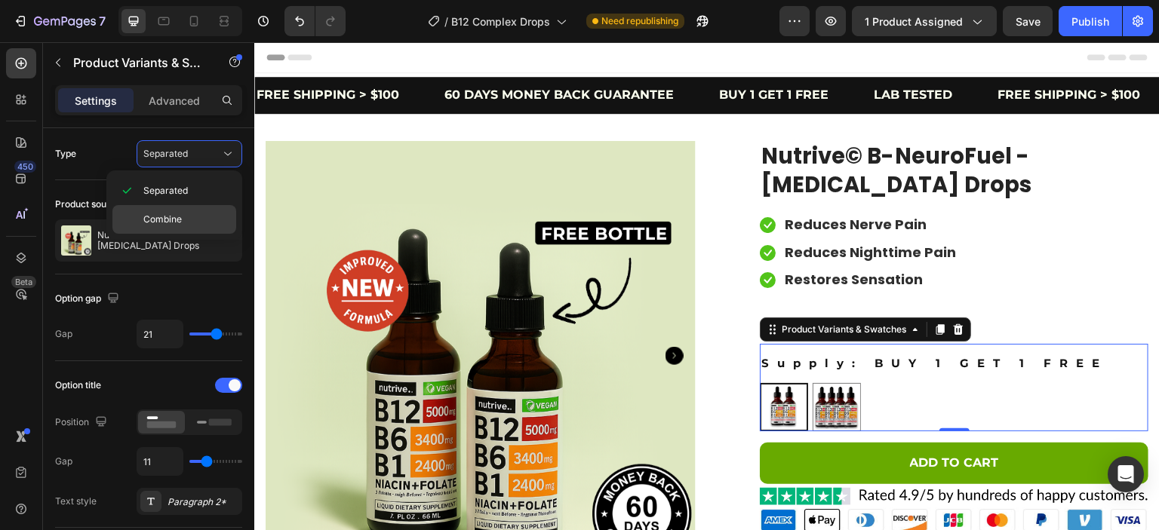
click at [169, 213] on span "Combine" at bounding box center [162, 220] width 38 height 14
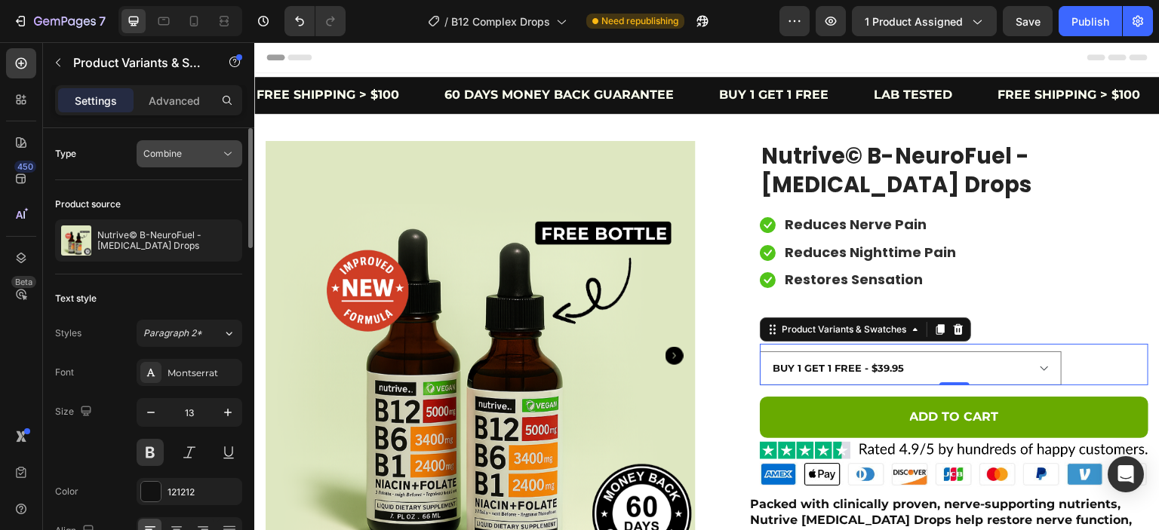
click at [184, 150] on div "Combine" at bounding box center [181, 154] width 77 height 14
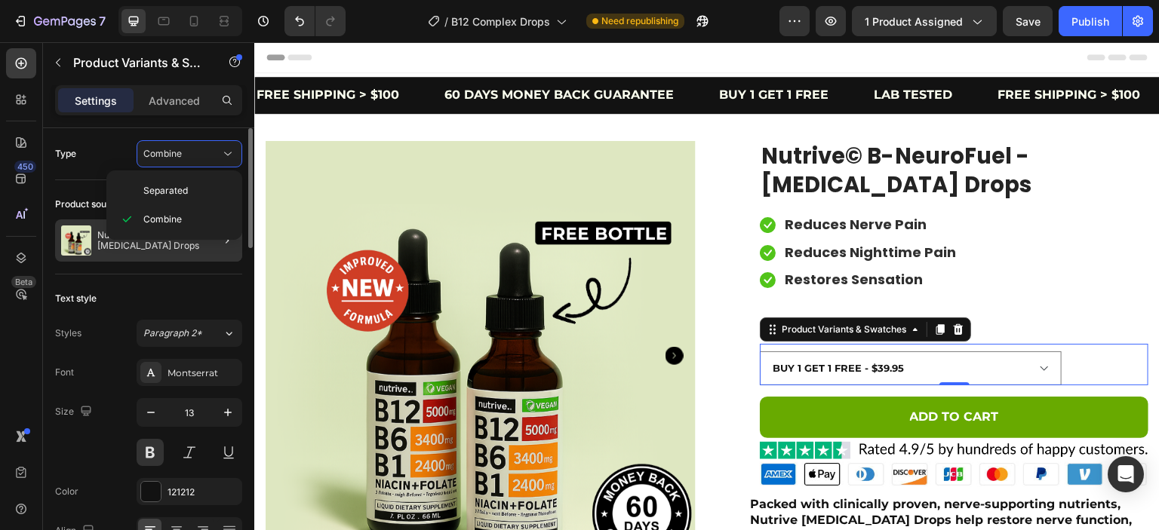
drag, startPoint x: 176, startPoint y: 188, endPoint x: 176, endPoint y: 241, distance: 53.6
click at [176, 189] on span "Separated" at bounding box center [165, 191] width 45 height 14
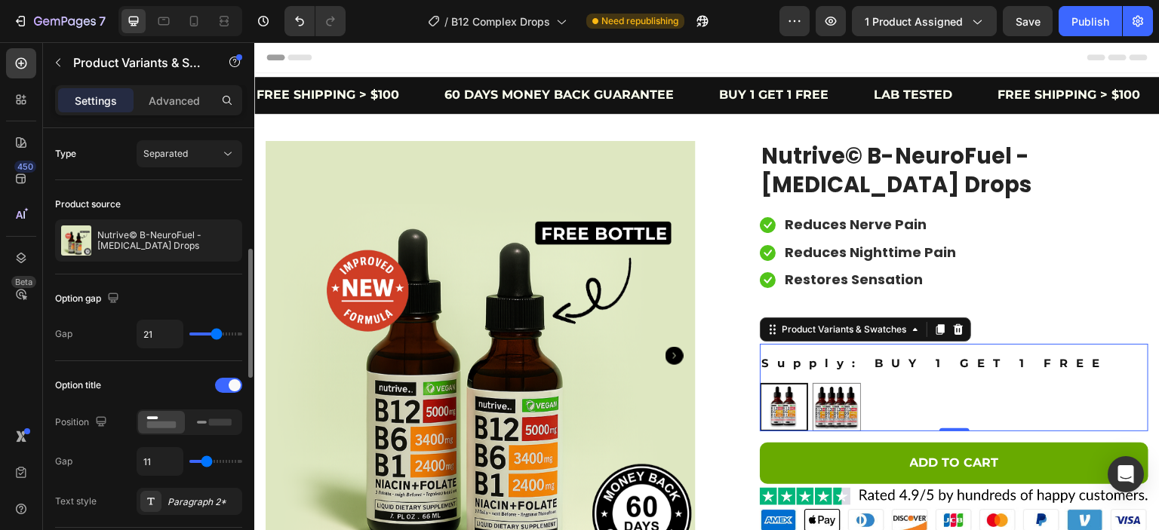
scroll to position [94, 0]
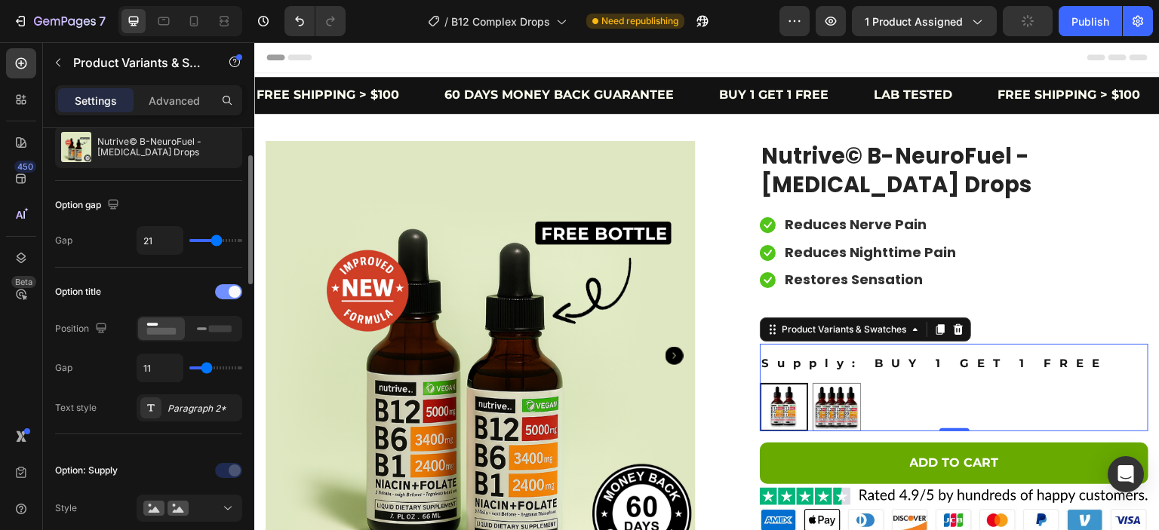
click at [223, 285] on div at bounding box center [228, 291] width 27 height 15
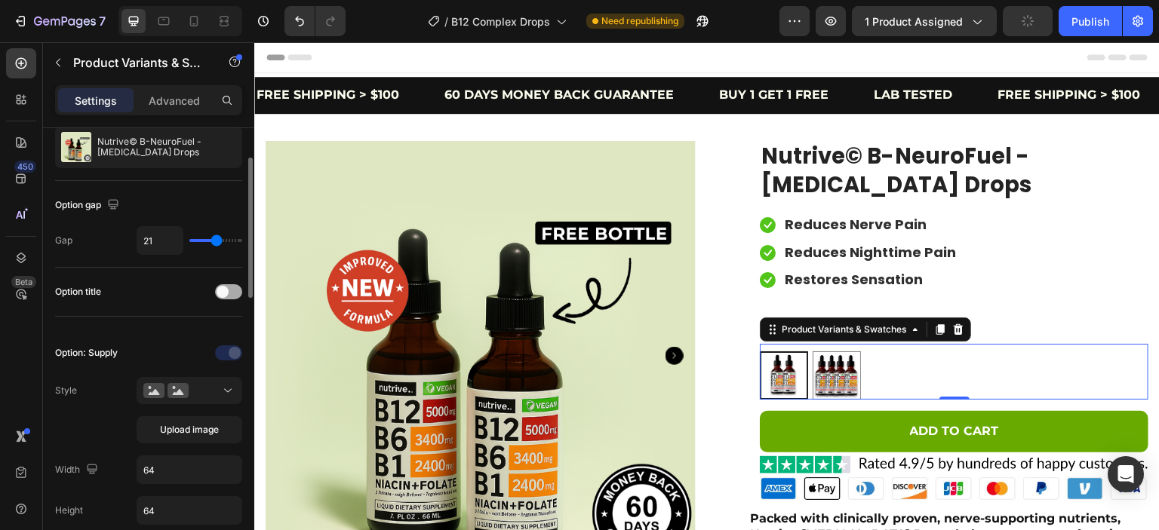
click at [223, 286] on span at bounding box center [223, 292] width 12 height 12
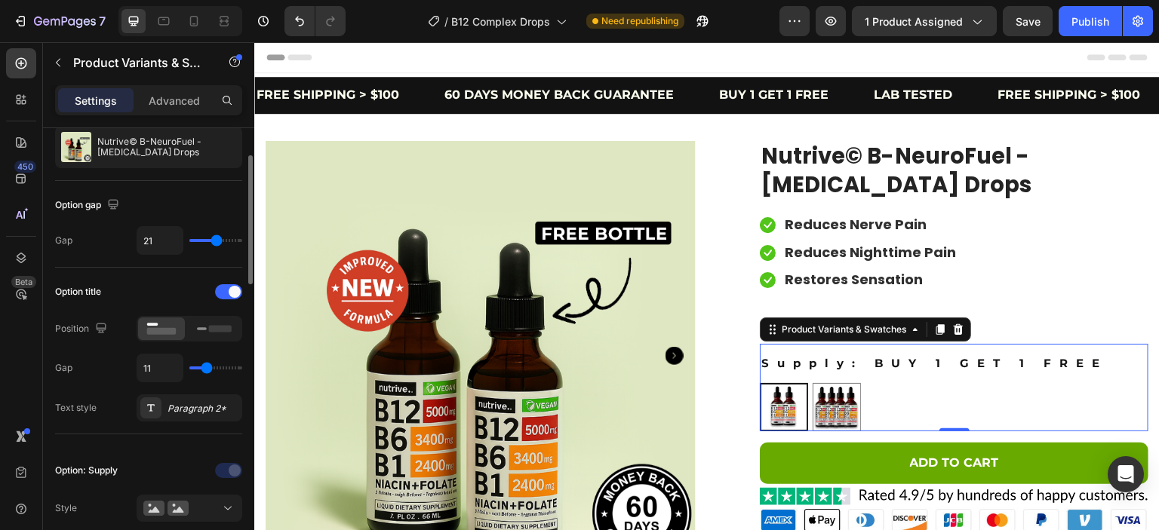
type input "12"
type input "23"
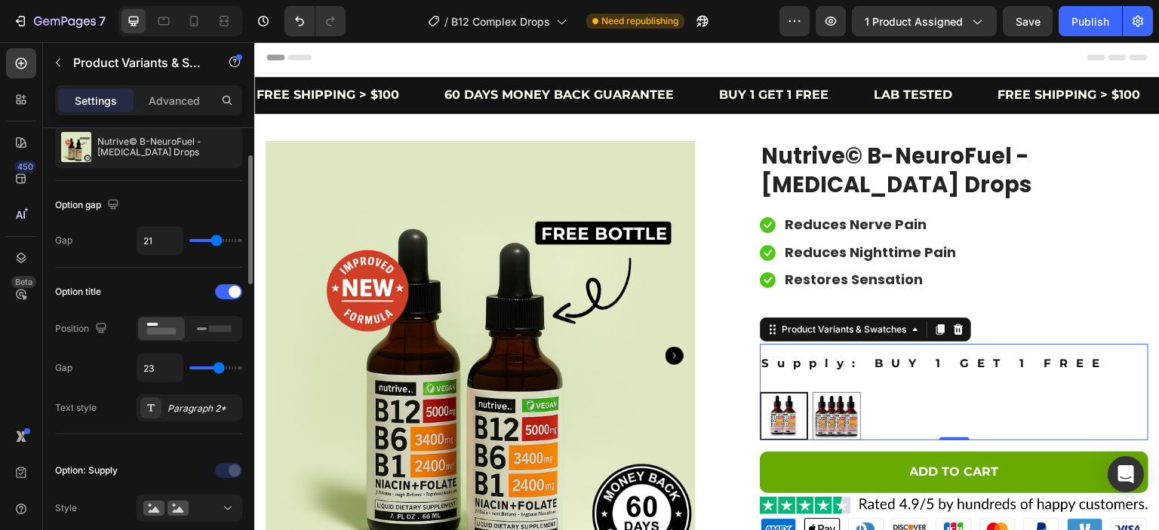
type input "21"
type input "10"
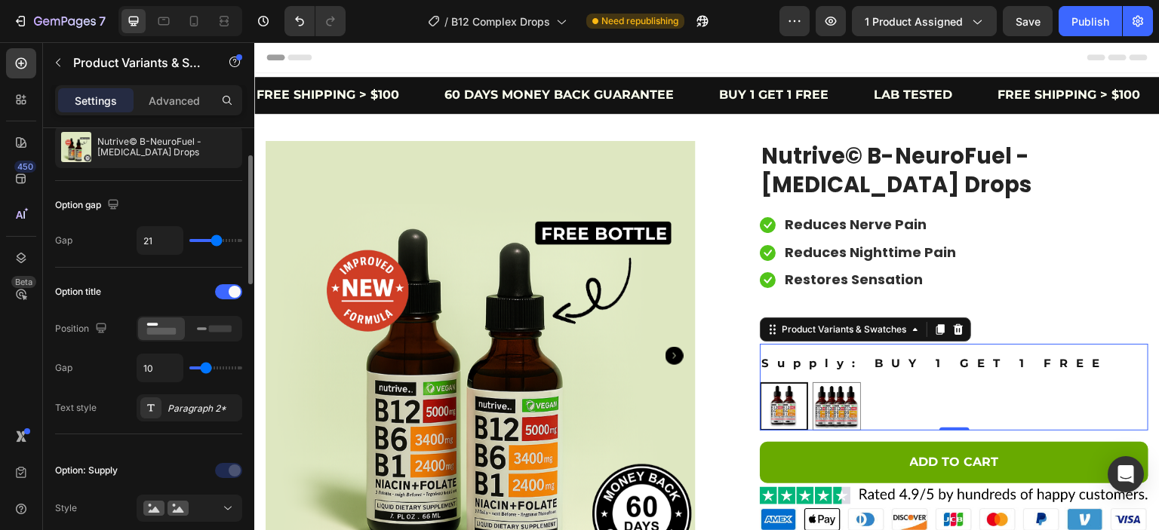
type input "11"
type input "12"
type input "14"
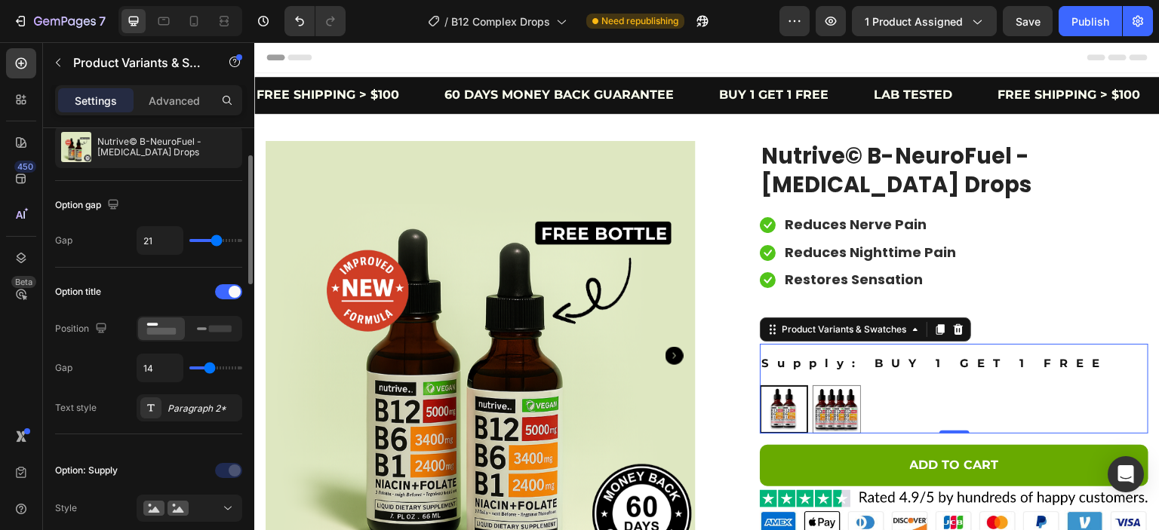
drag, startPoint x: 219, startPoint y: 367, endPoint x: 209, endPoint y: 364, distance: 10.5
type input "14"
click at [209, 367] on input "range" at bounding box center [215, 368] width 53 height 3
click at [179, 404] on div "Paragraph 2*" at bounding box center [202, 409] width 71 height 14
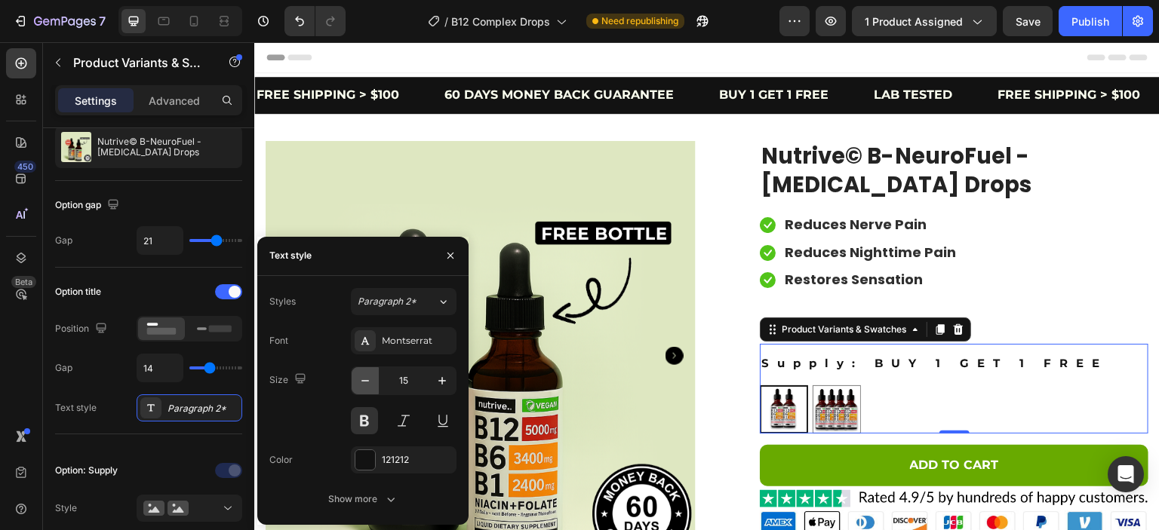
click at [365, 382] on icon "button" at bounding box center [365, 380] width 15 height 15
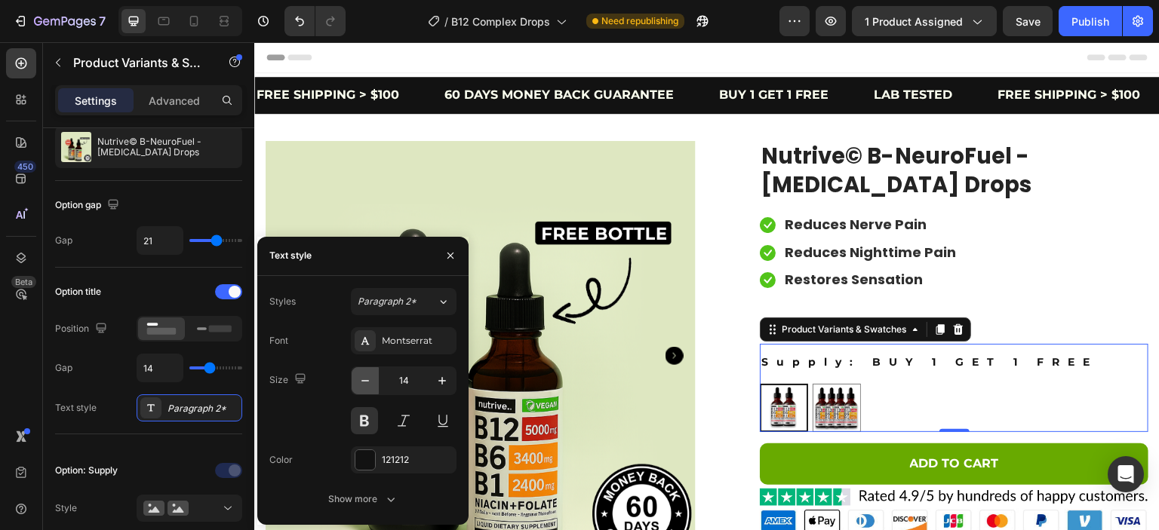
click at [365, 382] on icon "button" at bounding box center [365, 380] width 15 height 15
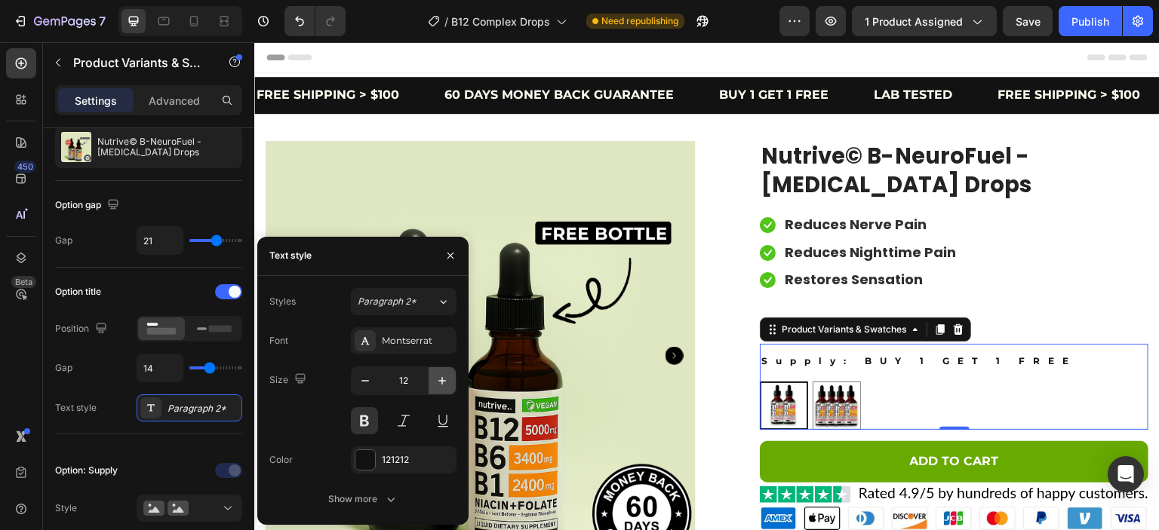
click at [447, 379] on icon "button" at bounding box center [442, 380] width 15 height 15
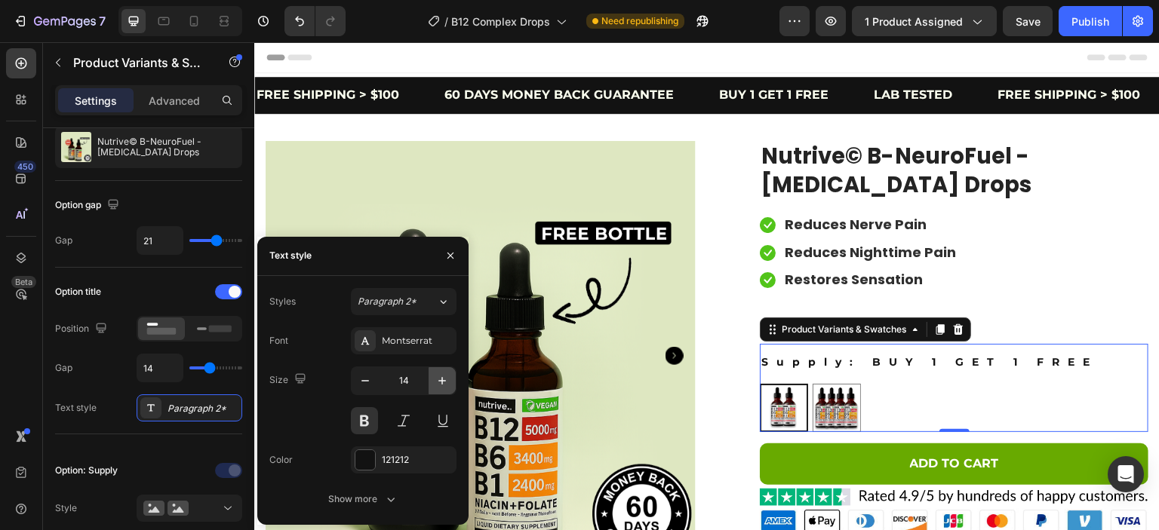
click at [447, 379] on icon "button" at bounding box center [442, 380] width 15 height 15
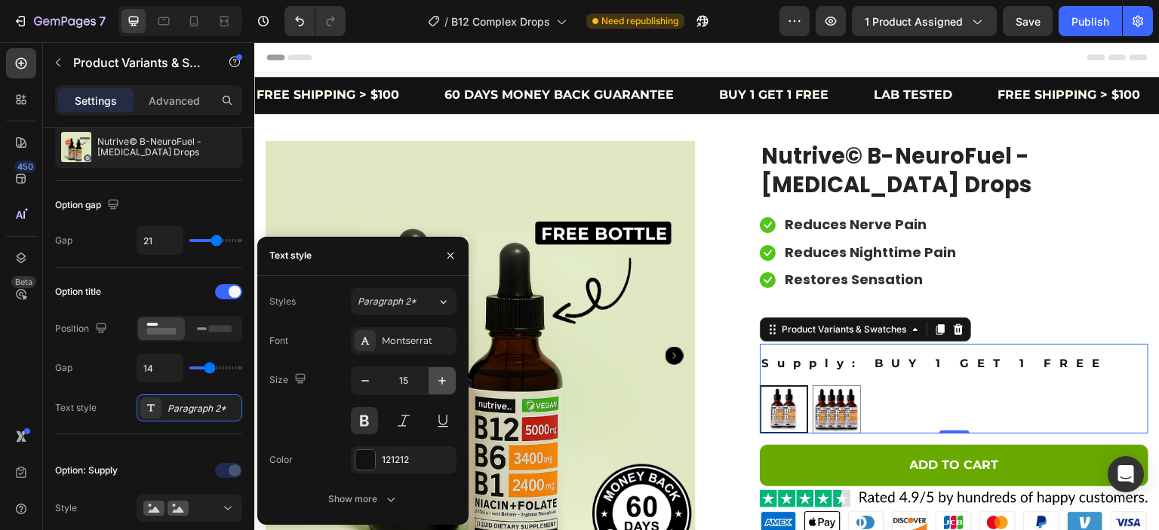
click at [447, 379] on icon "button" at bounding box center [442, 380] width 15 height 15
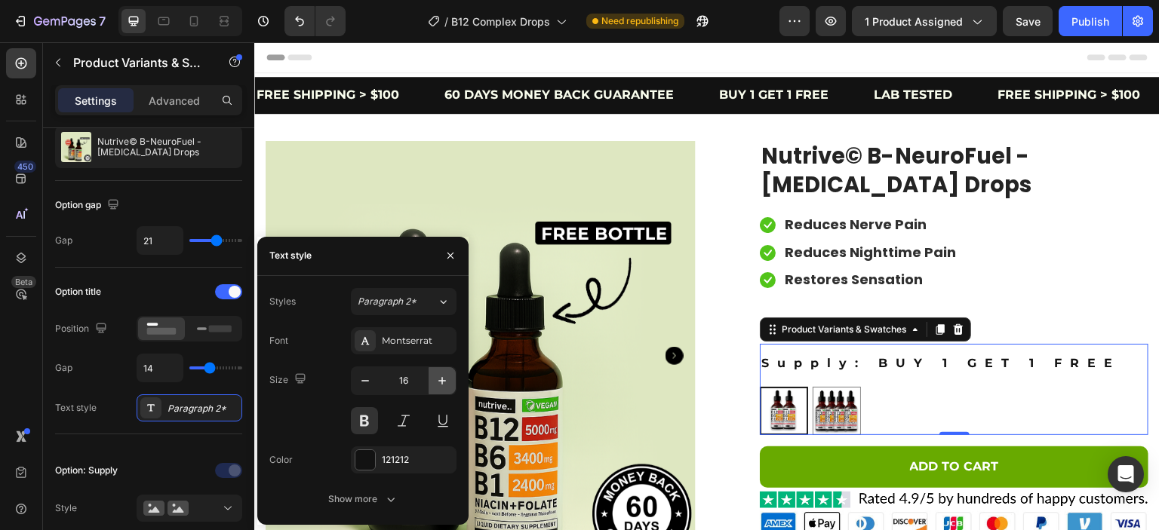
click at [447, 379] on icon "button" at bounding box center [442, 380] width 15 height 15
type input "17"
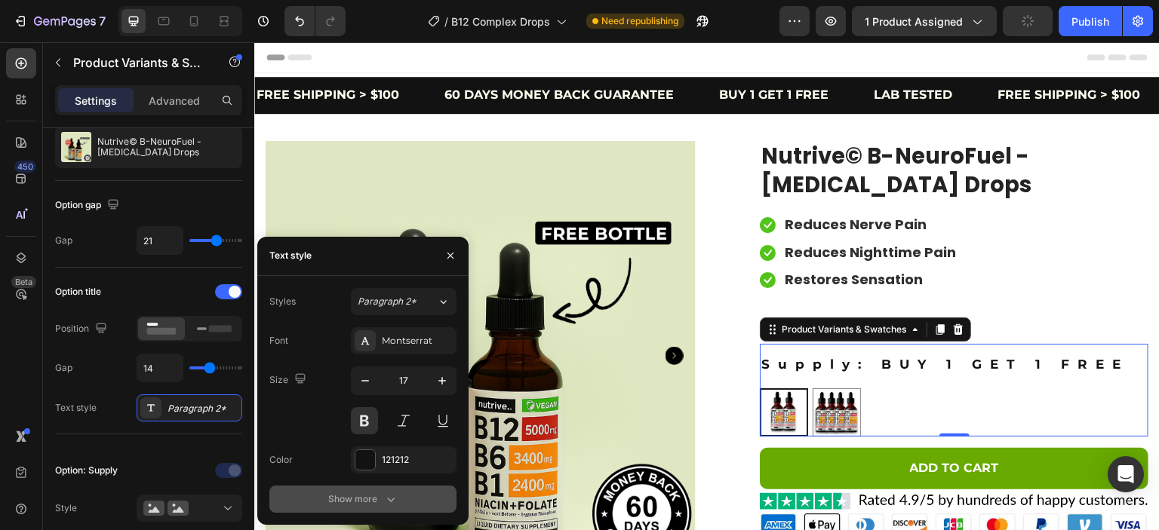
click at [377, 492] on div "Show more" at bounding box center [363, 499] width 70 height 15
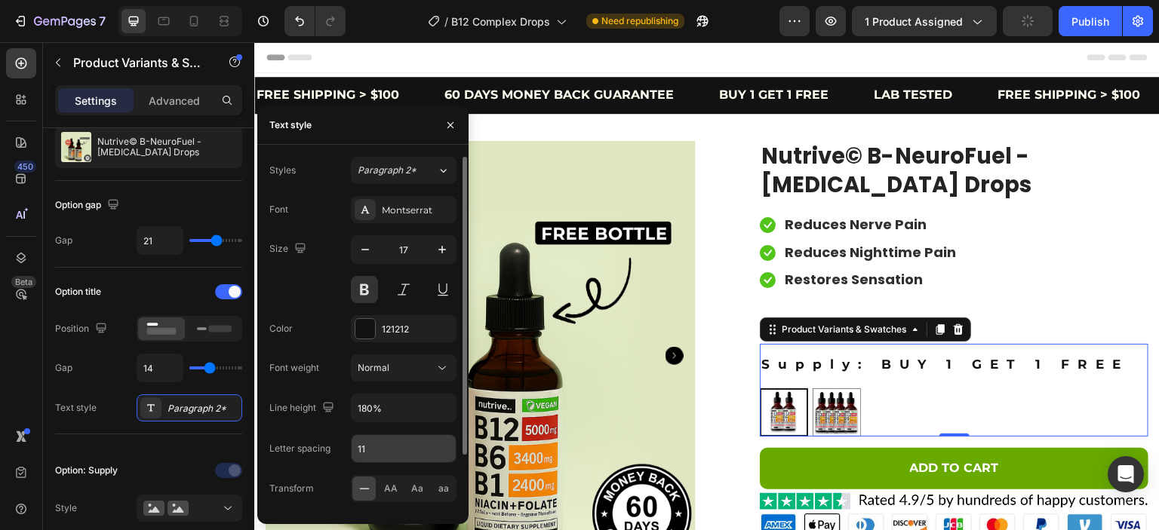
click at [373, 448] on input "11" at bounding box center [404, 448] width 104 height 27
type input "5"
type input "4"
click at [406, 289] on button at bounding box center [403, 289] width 27 height 27
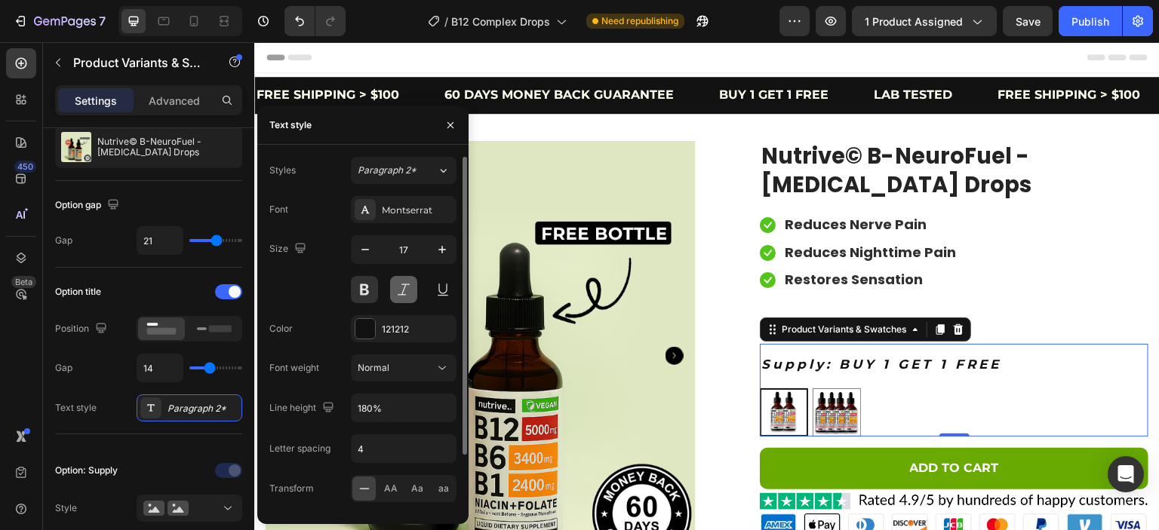
click at [406, 289] on button at bounding box center [403, 289] width 27 height 27
click at [452, 126] on icon "button" at bounding box center [450, 124] width 6 height 6
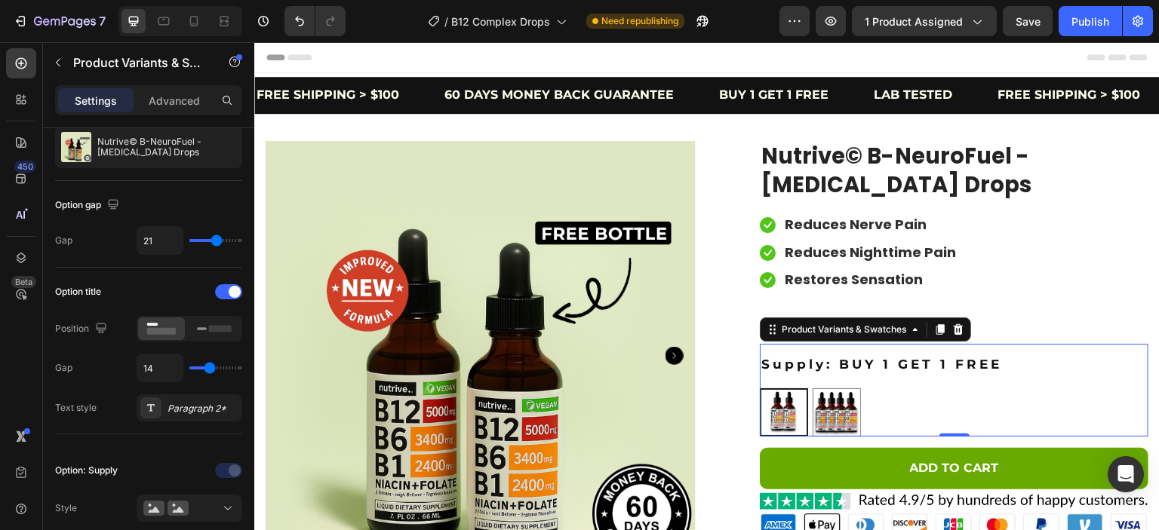
click at [865, 407] on div "BUY 1 GET 1 FREE BUY 1 GET 1 FREE BUY 2 GET 2 FREE BUY 2 GET 2 FREE" at bounding box center [954, 413] width 389 height 48
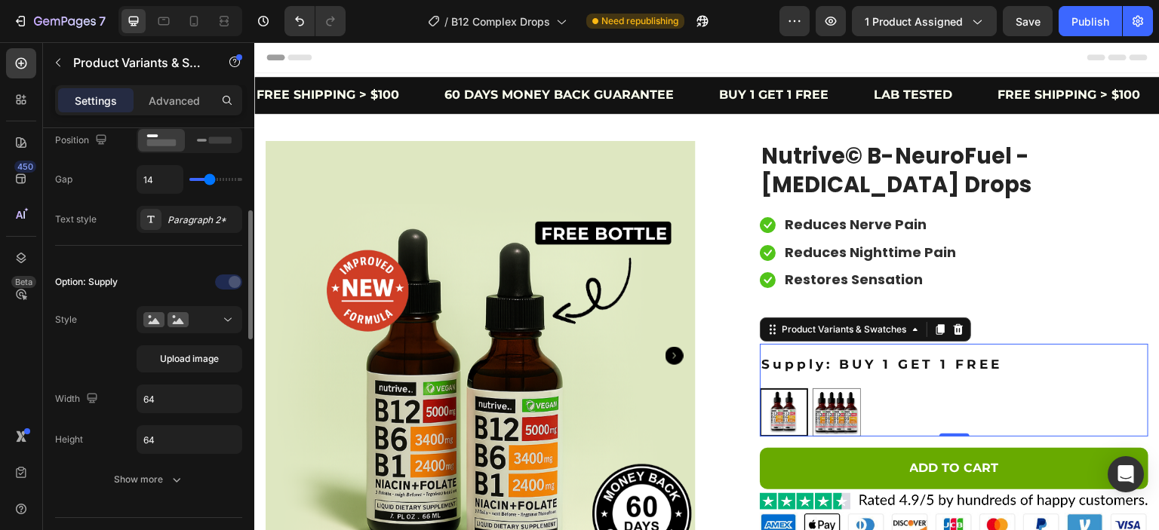
scroll to position [471, 0]
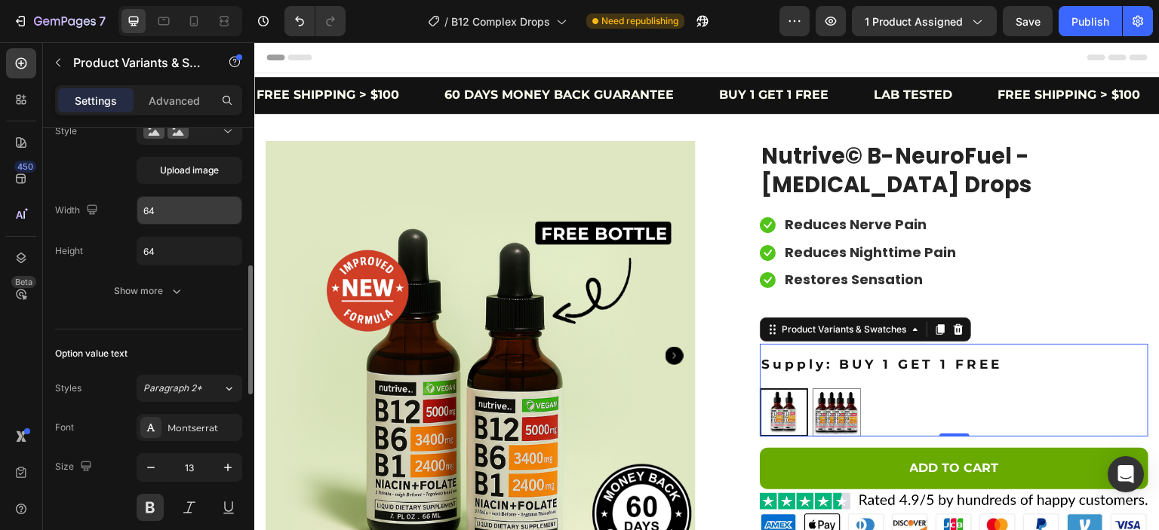
click at [172, 206] on input "64" at bounding box center [189, 210] width 104 height 27
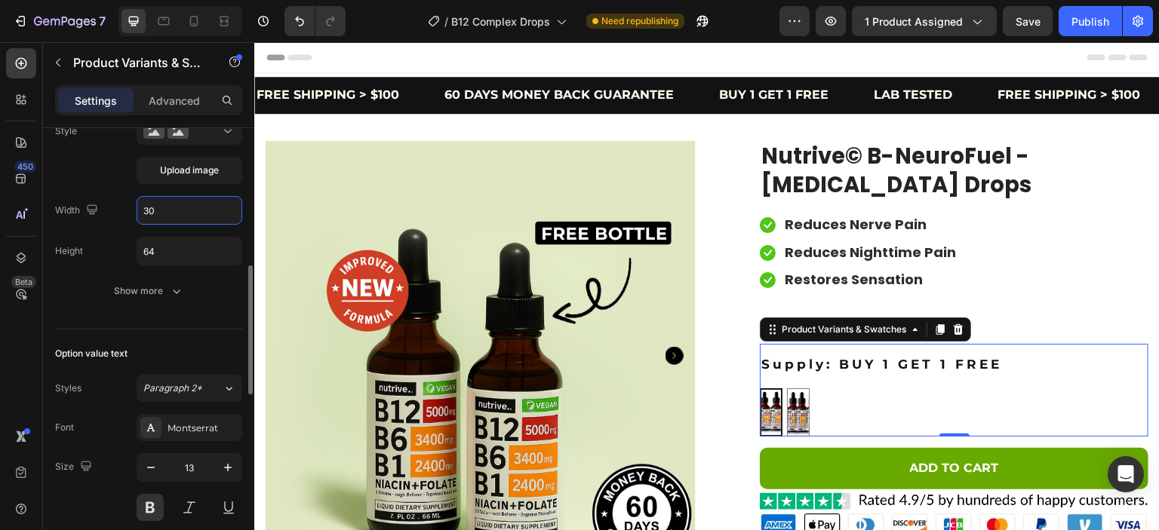
type input "3"
type input "7"
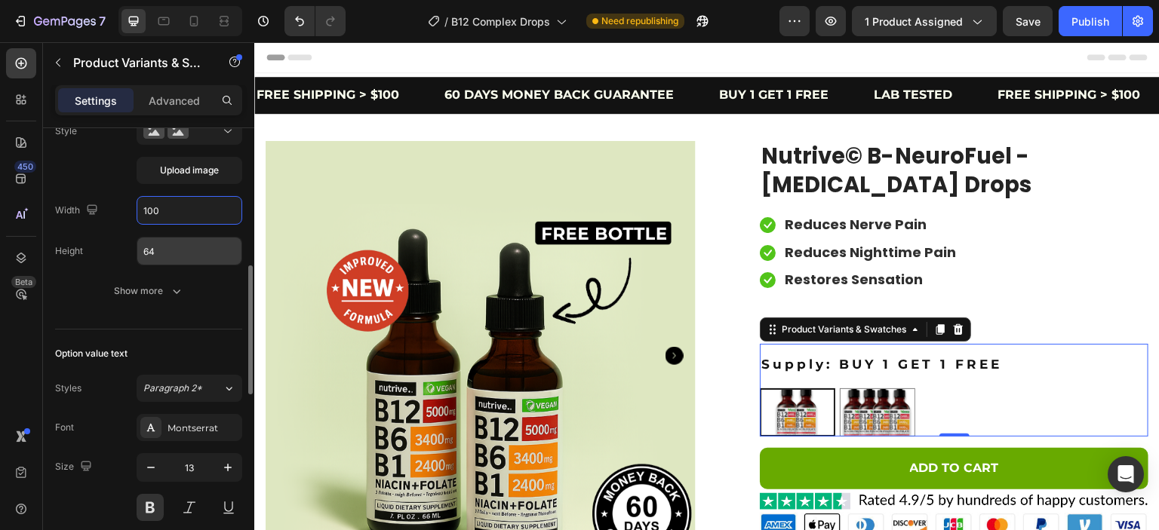
type input "100"
click at [149, 246] on input "64" at bounding box center [189, 251] width 104 height 27
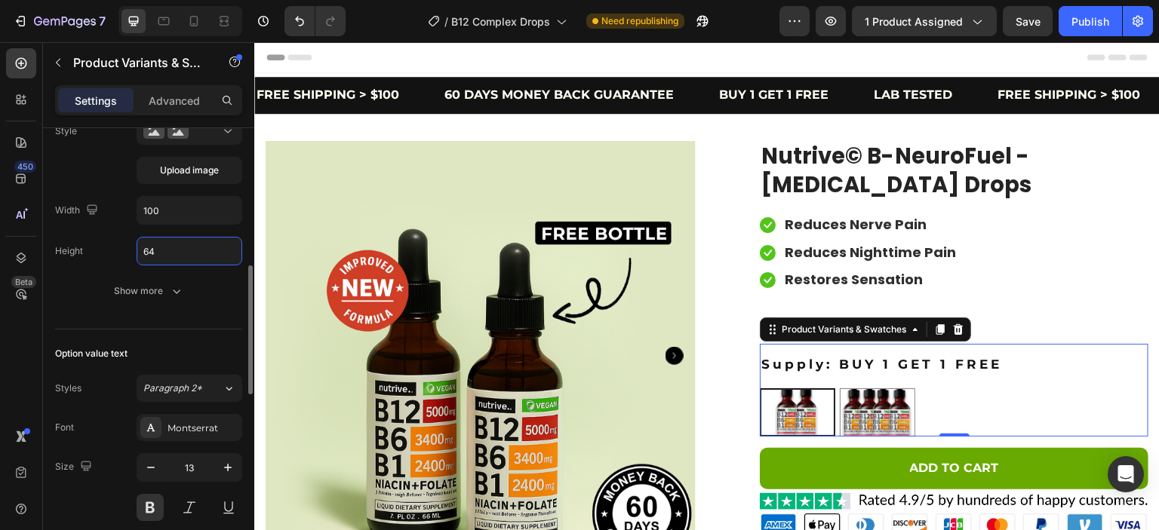
click at [149, 246] on input "64" at bounding box center [189, 251] width 104 height 27
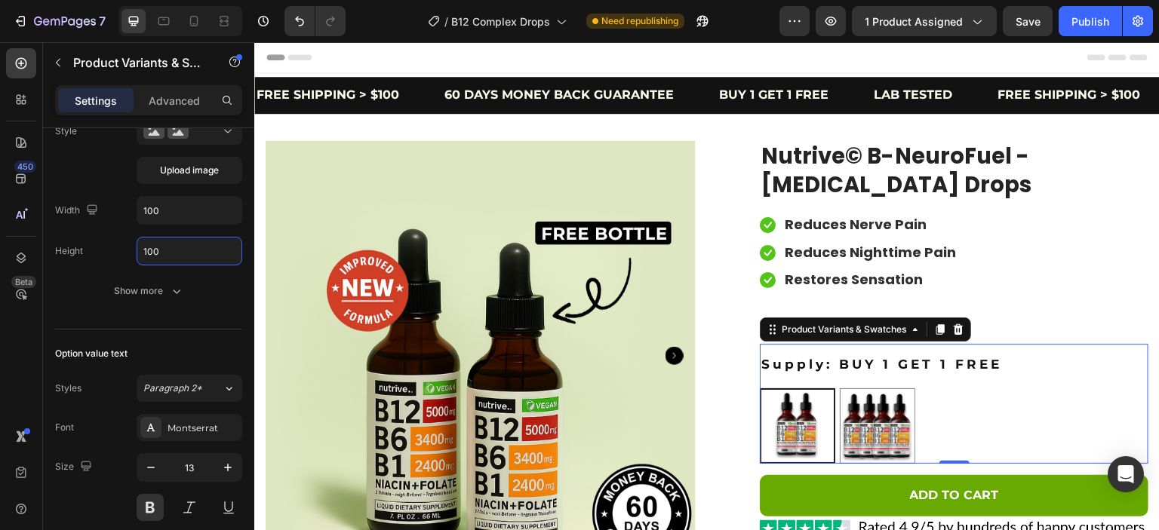
scroll to position [188, 0]
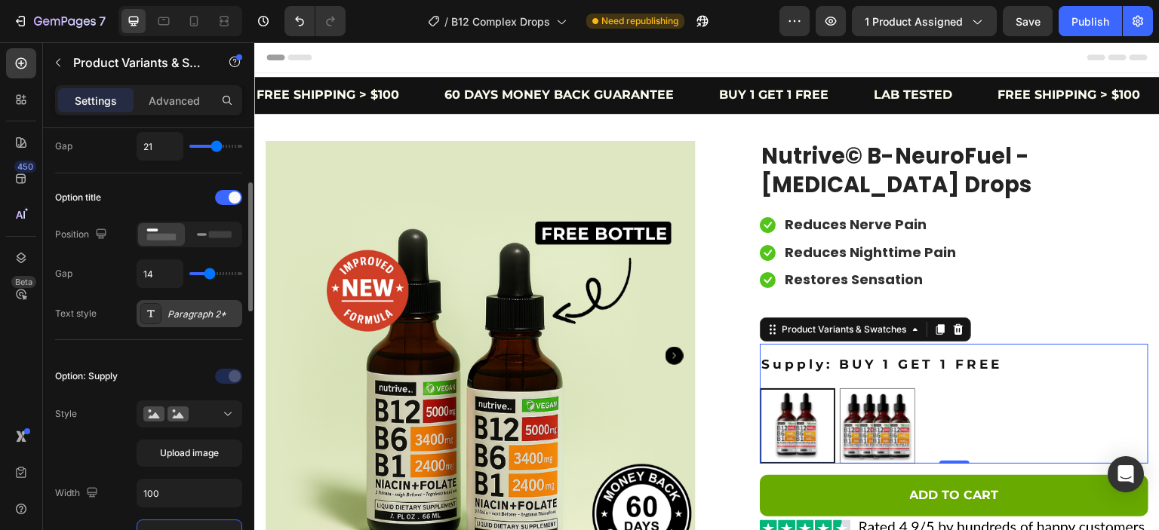
type input "100"
click at [155, 304] on div at bounding box center [150, 313] width 21 height 21
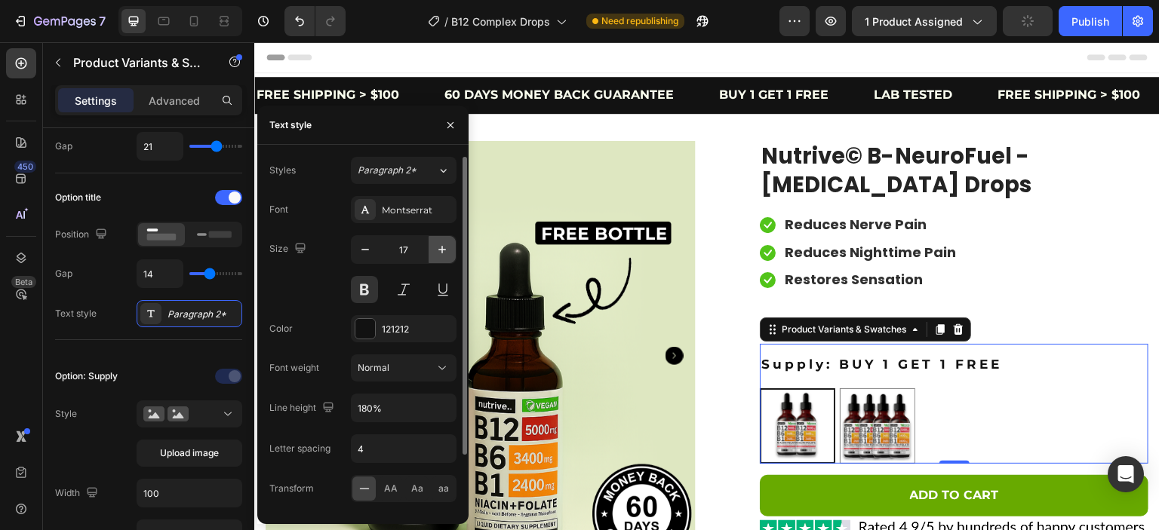
click at [441, 253] on icon "button" at bounding box center [442, 249] width 15 height 15
click at [441, 250] on icon "button" at bounding box center [442, 249] width 15 height 15
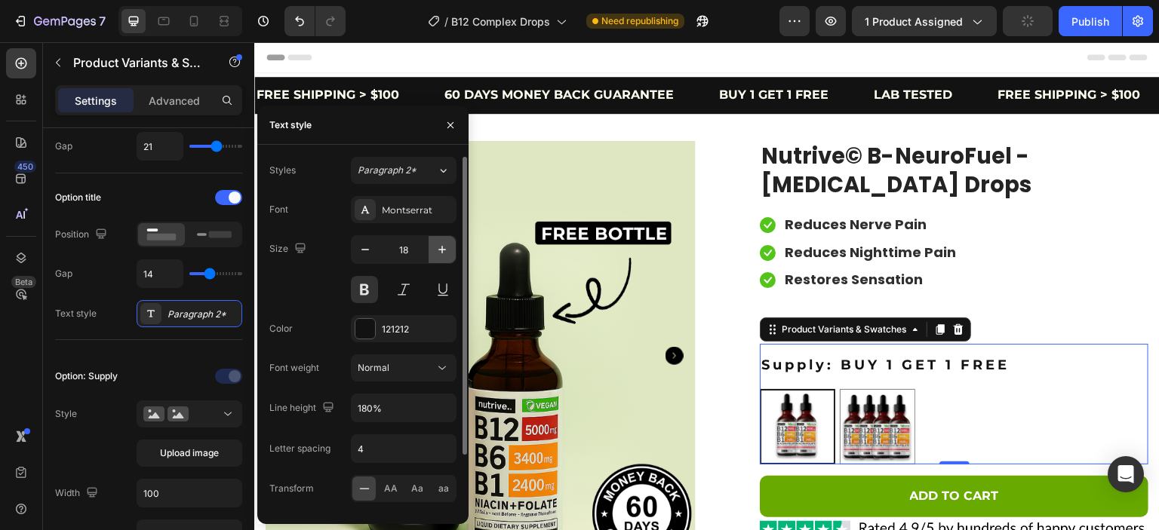
click at [441, 250] on icon "button" at bounding box center [442, 249] width 15 height 15
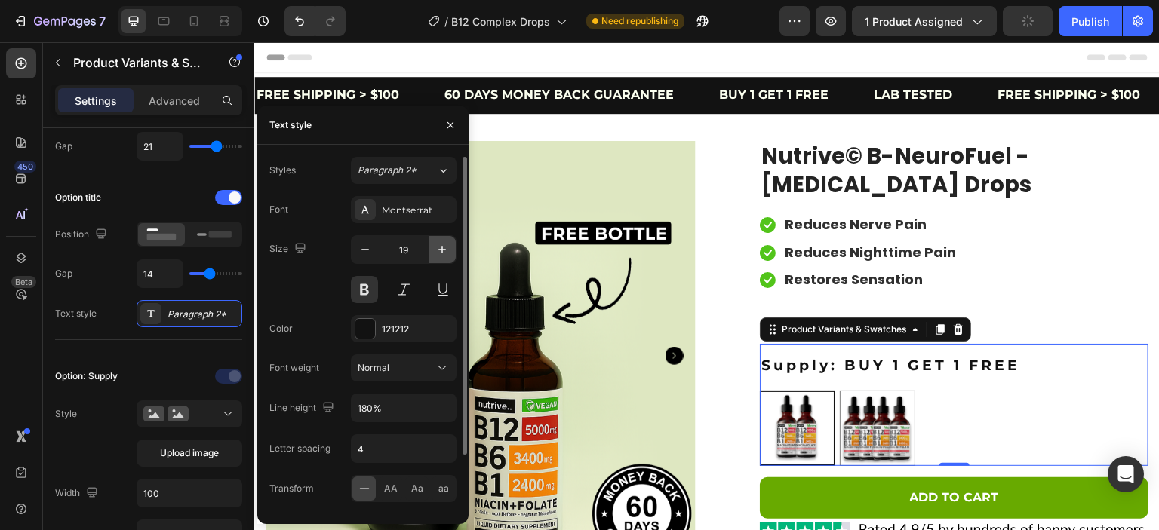
type input "20"
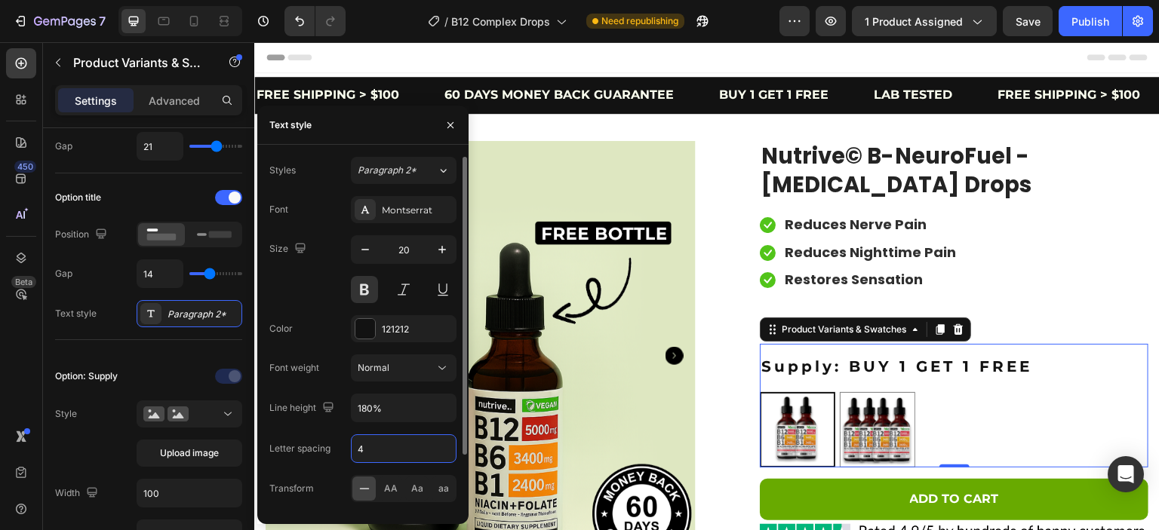
click at [368, 449] on input "4" at bounding box center [404, 448] width 104 height 27
drag, startPoint x: 368, startPoint y: 450, endPoint x: 340, endPoint y: 458, distance: 29.1
click at [340, 458] on div "Letter spacing 2" at bounding box center [362, 449] width 187 height 29
type input "3"
click at [1092, 12] on button "Publish" at bounding box center [1089, 21] width 63 height 30
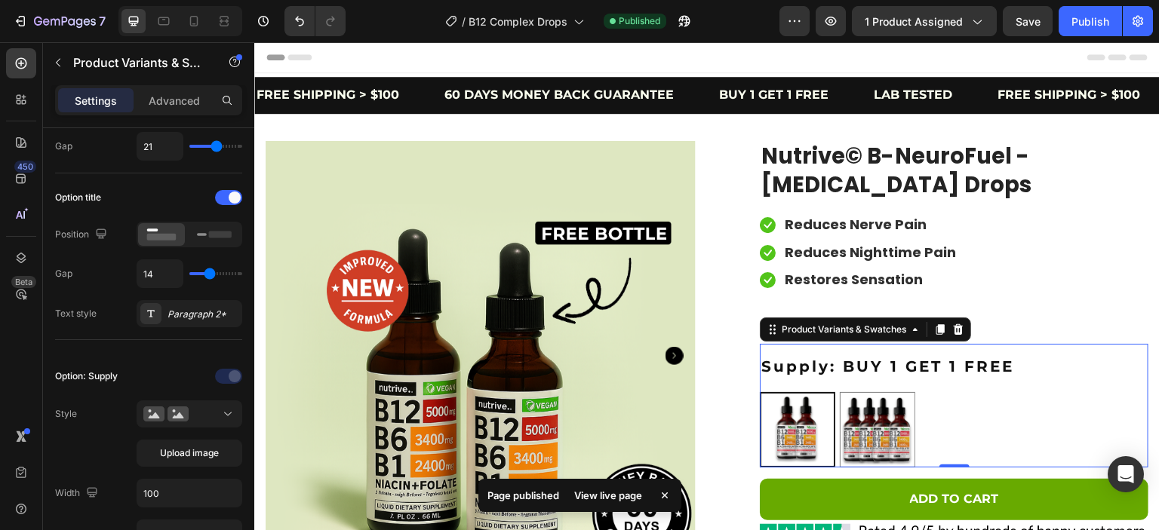
click at [202, 17] on div at bounding box center [194, 21] width 24 height 24
type input "24"
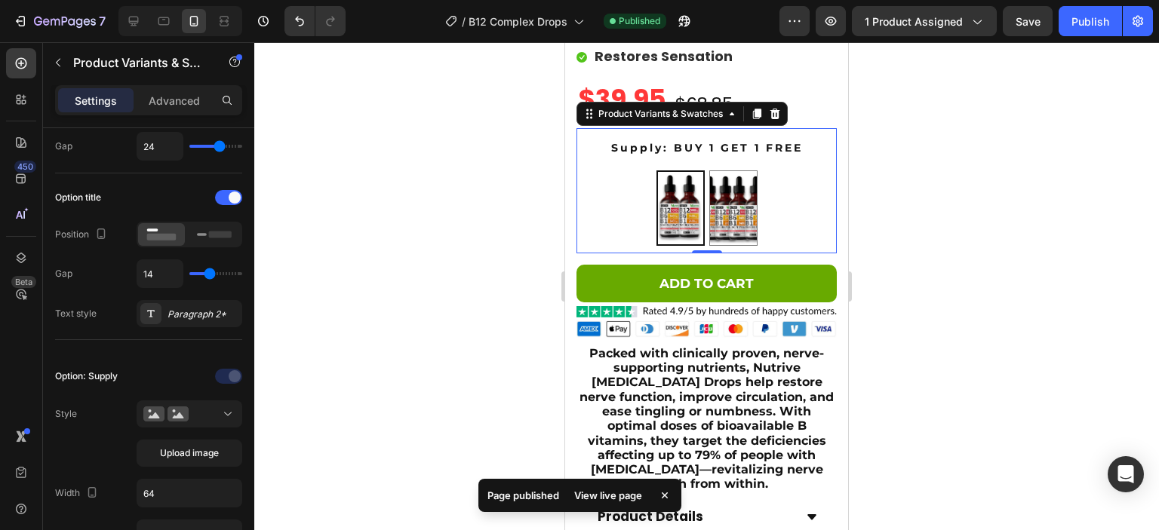
scroll to position [361, 0]
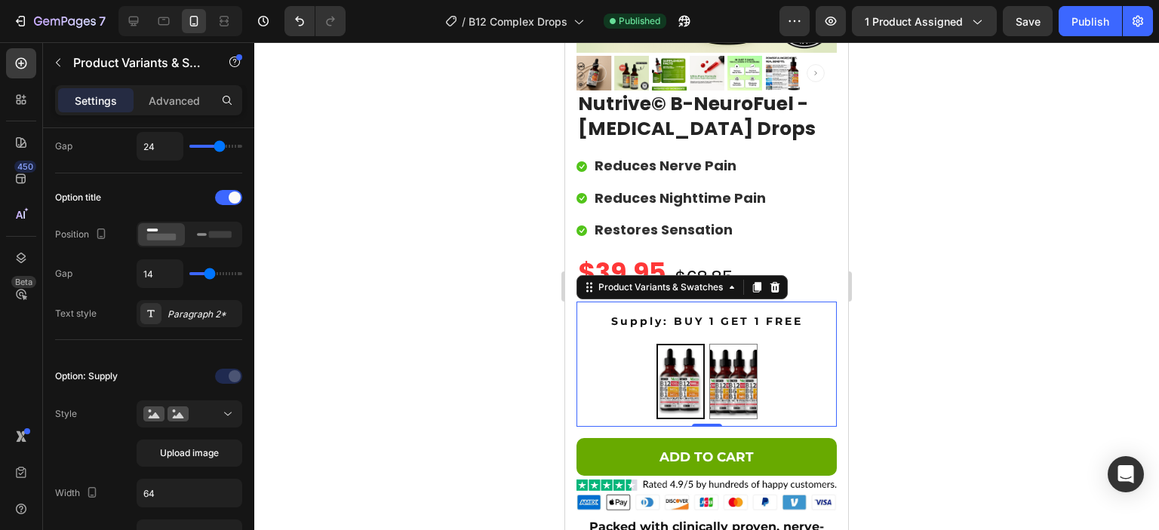
click at [619, 355] on div "BUY 1 GET 1 FREE BUY 1 GET 1 FREE BUY 2 GET 2 FREE BUY 2 GET 2 FREE" at bounding box center [706, 381] width 260 height 75
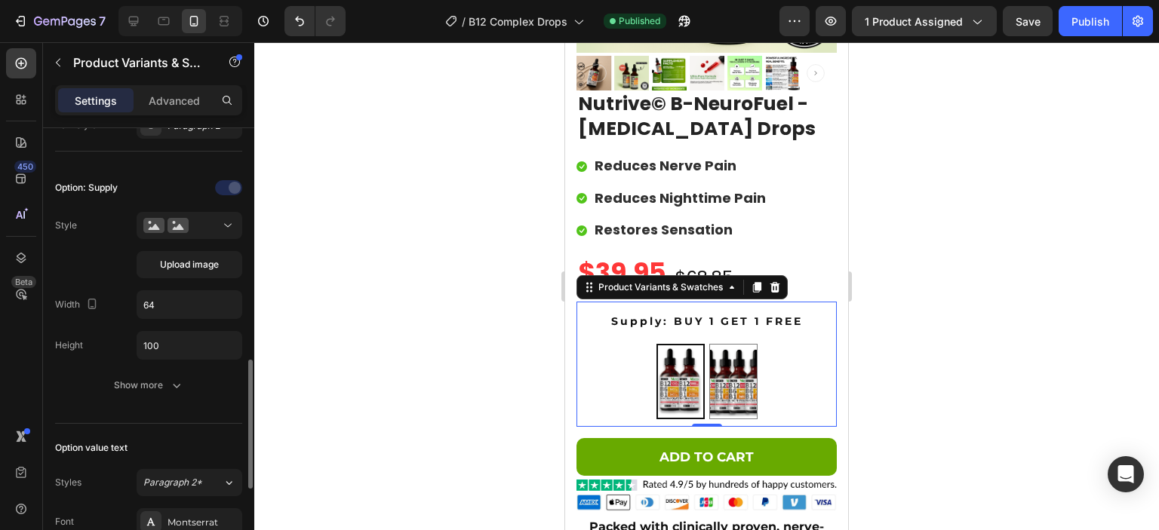
scroll to position [471, 0]
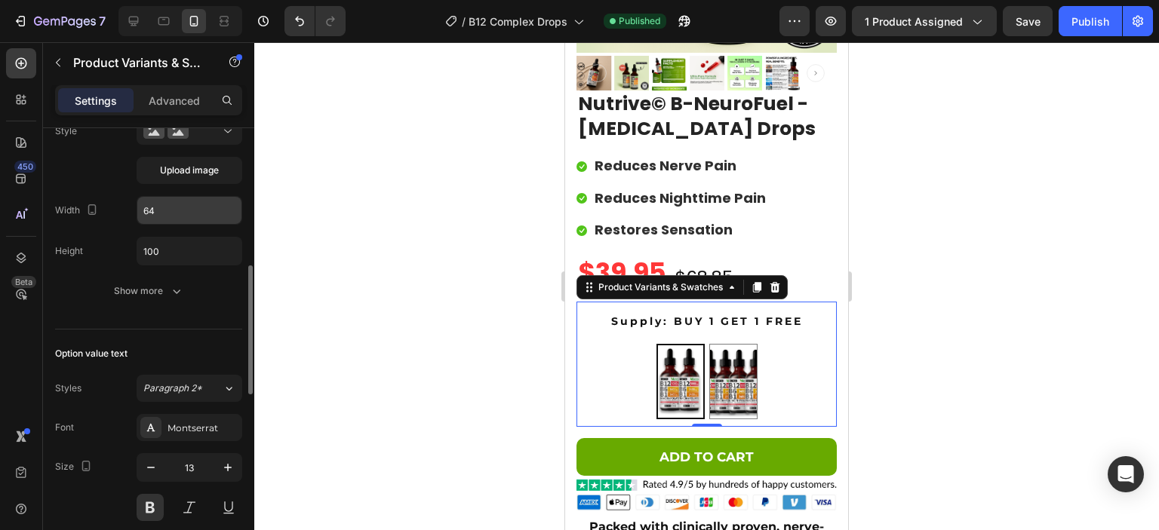
click at [169, 210] on input "64" at bounding box center [189, 210] width 104 height 27
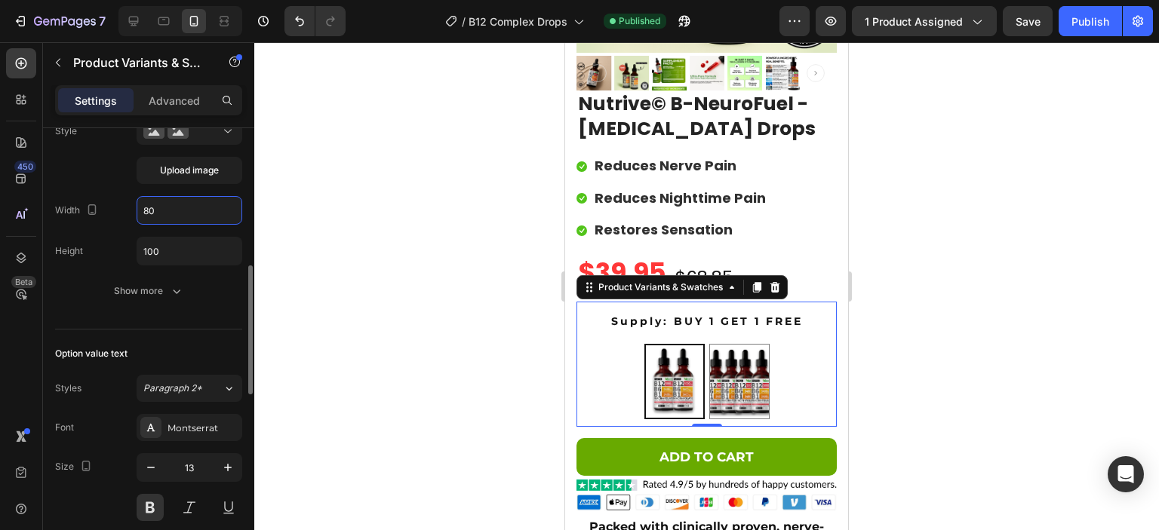
click at [163, 204] on input "80" at bounding box center [189, 210] width 104 height 27
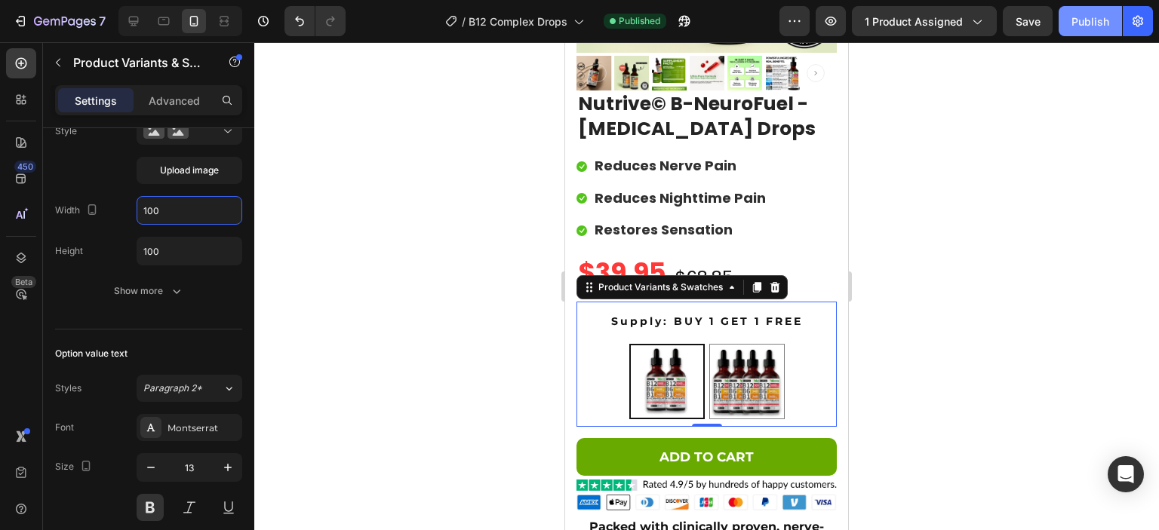
type input "100"
click at [1086, 26] on div "Publish" at bounding box center [1090, 22] width 38 height 16
